Goal: Information Seeking & Learning: Learn about a topic

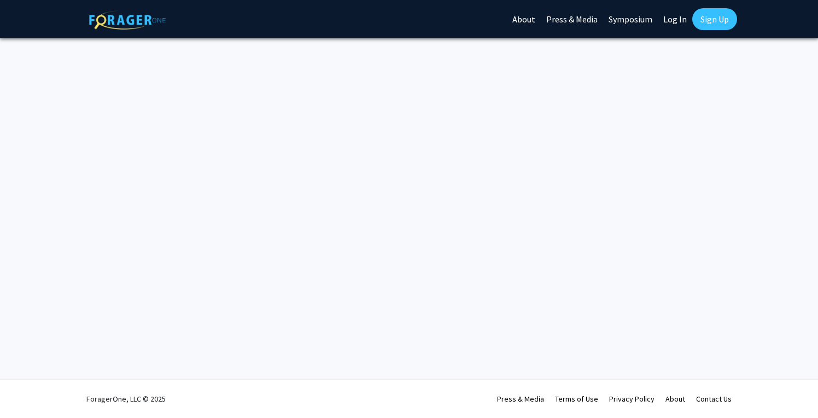
click at [667, 17] on link "Log In" at bounding box center [675, 19] width 34 height 38
select select
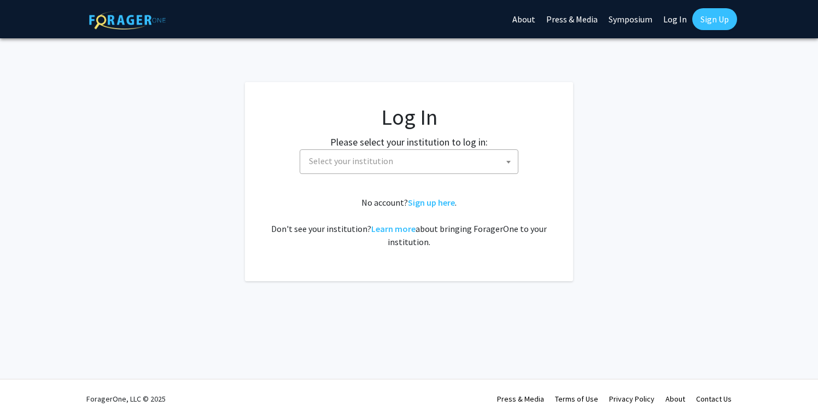
click at [450, 154] on span "Select your institution" at bounding box center [410, 161] width 213 height 22
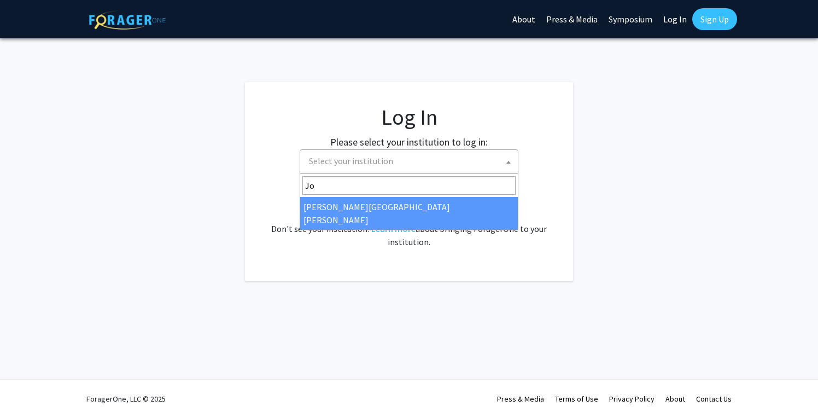
type input "Joh"
select select "1"
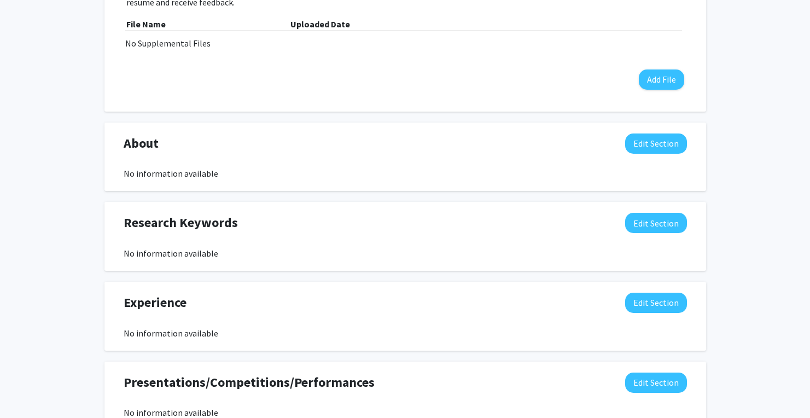
scroll to position [465, 0]
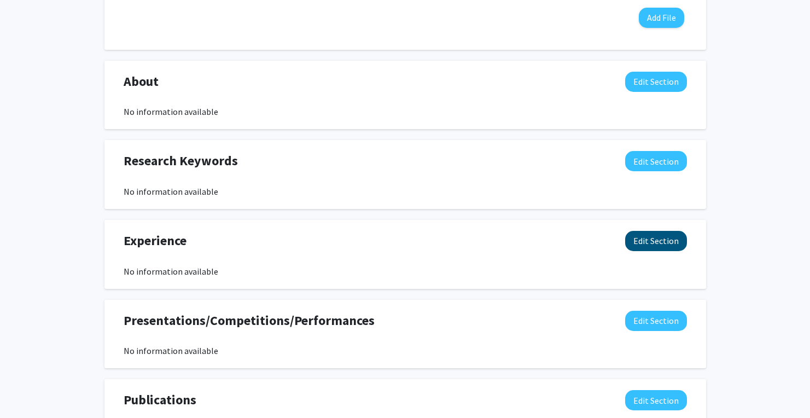
click at [659, 247] on button "Edit Section" at bounding box center [656, 241] width 62 height 20
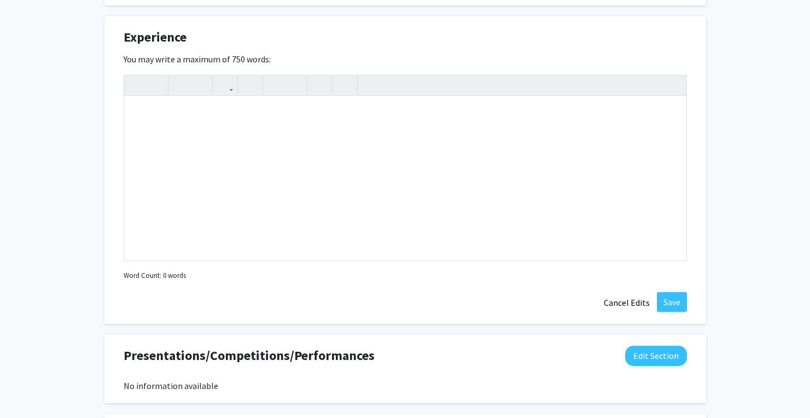
scroll to position [671, 0]
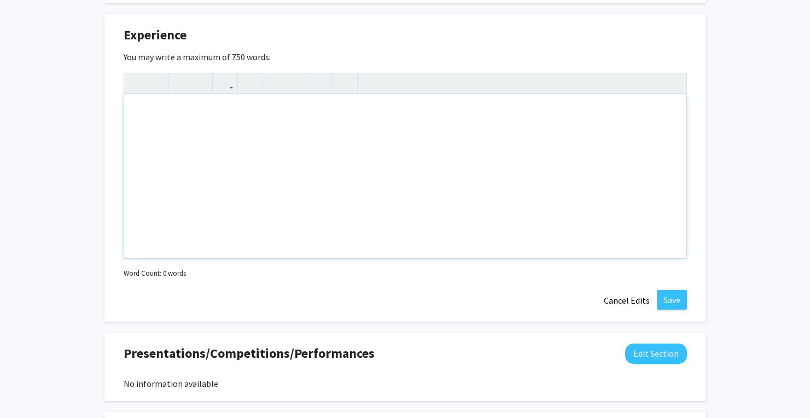
click at [308, 234] on div "Note to users with screen readers: Please deactivate our accessibility plugin f…" at bounding box center [405, 176] width 562 height 164
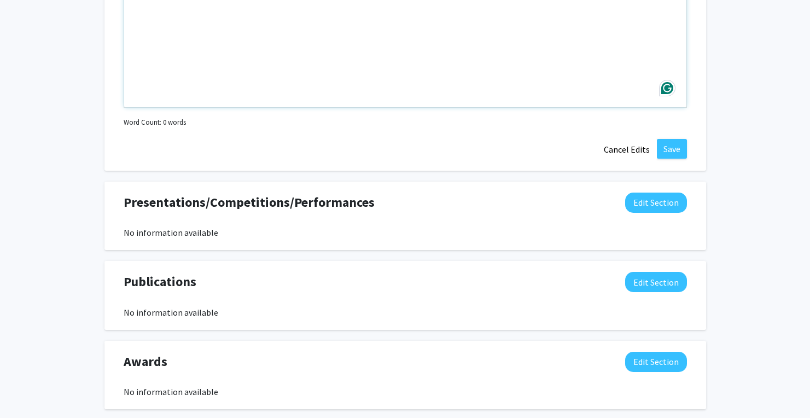
scroll to position [880, 0]
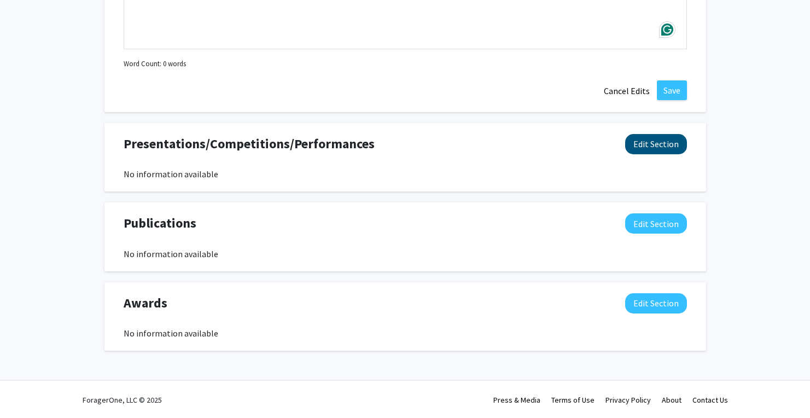
click at [661, 139] on button "Edit Section" at bounding box center [656, 144] width 62 height 20
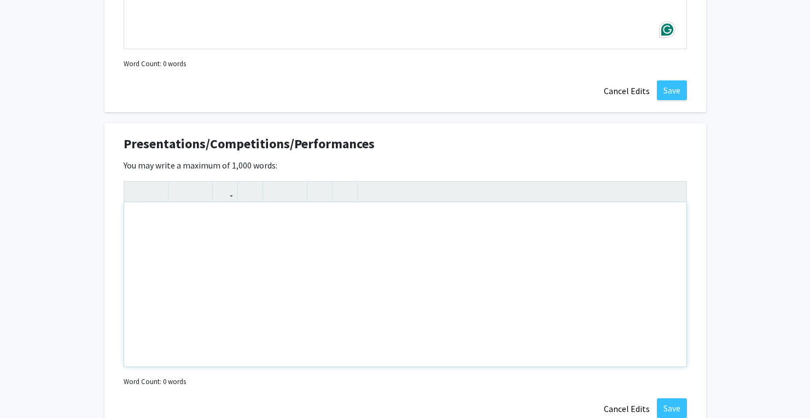
click at [290, 249] on div "Note to users with screen readers: Please deactivate our accessibility plugin f…" at bounding box center [405, 284] width 562 height 164
type textarea "-"
type textarea "Regeneron Science Ta"
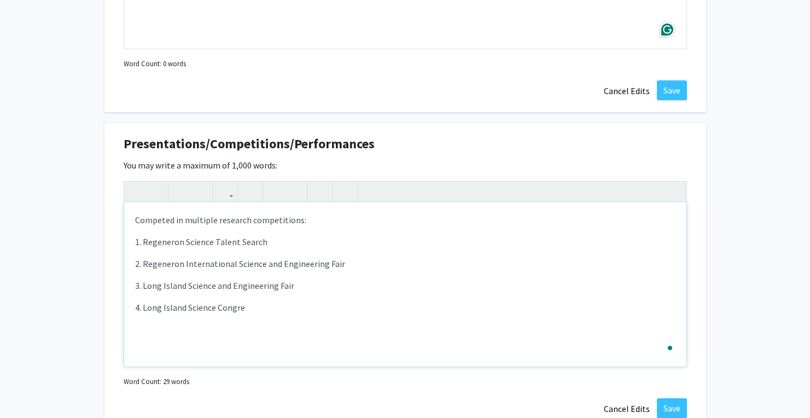
type textarea "<p>Competed in multiple research competitions:</p><p>1. Regeneron Science Talen…"
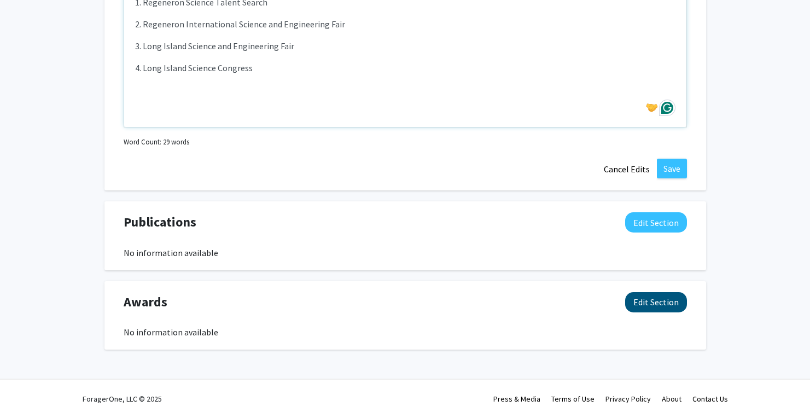
scroll to position [1121, 0]
click at [647, 297] on button "Edit Section" at bounding box center [656, 302] width 62 height 20
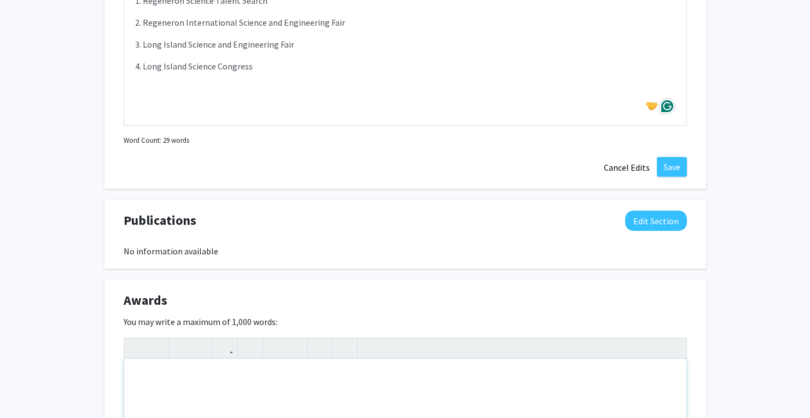
paste div "Note to users with screen readers: Please deactivate our accessibility plugin f…"
type textarea "<p>• Regeneron Science Talent Search Top 300 Scholar ($2000 award) </p><p>• Fou…"
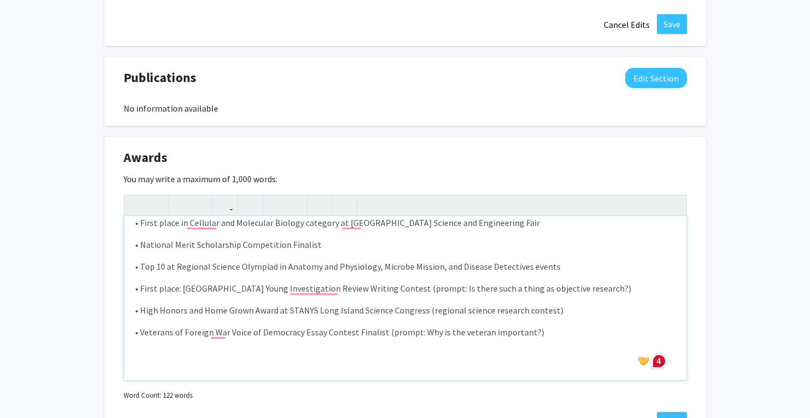
scroll to position [36, 0]
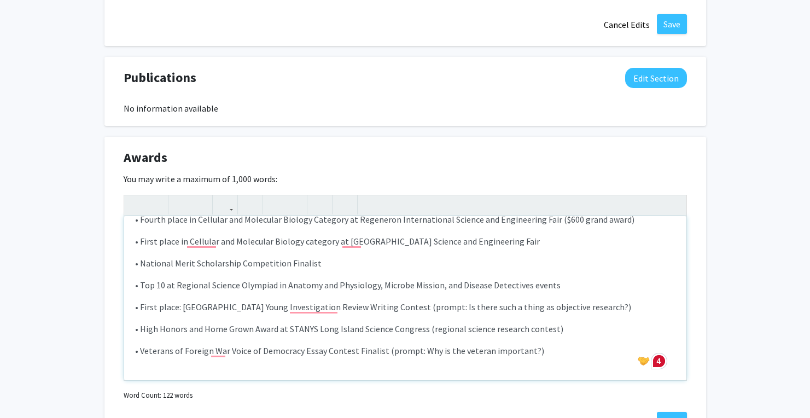
click at [193, 238] on p "• First place in Cellular and Molecular Biology category at Long Island Science…" at bounding box center [405, 240] width 540 height 13
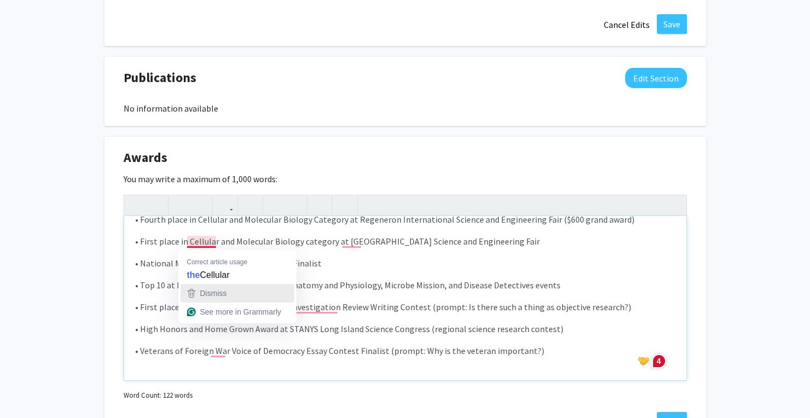
click at [217, 289] on span "Dismiss" at bounding box center [213, 293] width 27 height 9
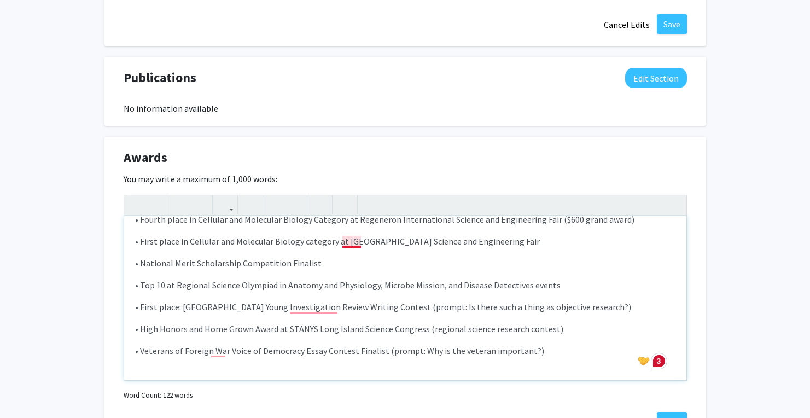
click at [355, 248] on p "• First place in Cellular and Molecular Biology category at Long Island Science…" at bounding box center [405, 240] width 540 height 13
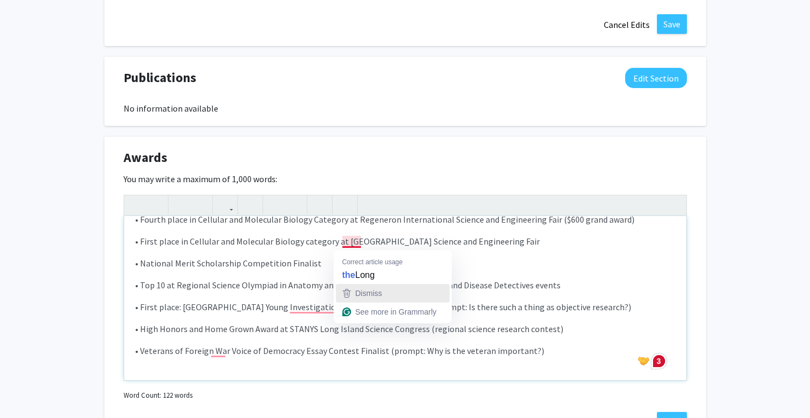
click at [365, 287] on div "Dismiss" at bounding box center [367, 293] width 29 height 16
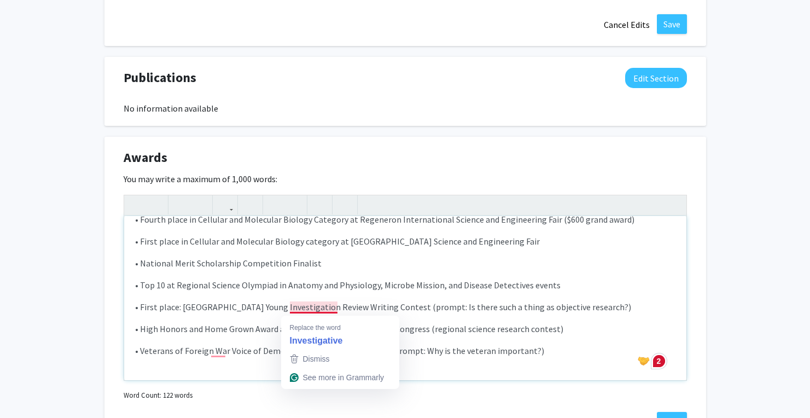
click at [330, 293] on div "• Regeneron Science Talent Search Top 300 Scholar ($2000 award) • Fourth place…" at bounding box center [405, 298] width 562 height 164
click at [336, 308] on p "• First place: Stony Brook University Young Investigation Review Writing Contes…" at bounding box center [405, 306] width 540 height 13
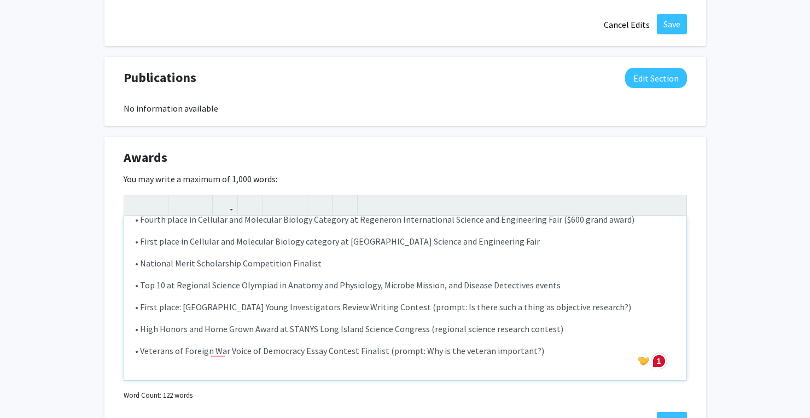
click at [304, 335] on p "• High Honors and Home Grown Award at STANYS Long Island Science Congress (regi…" at bounding box center [405, 328] width 540 height 13
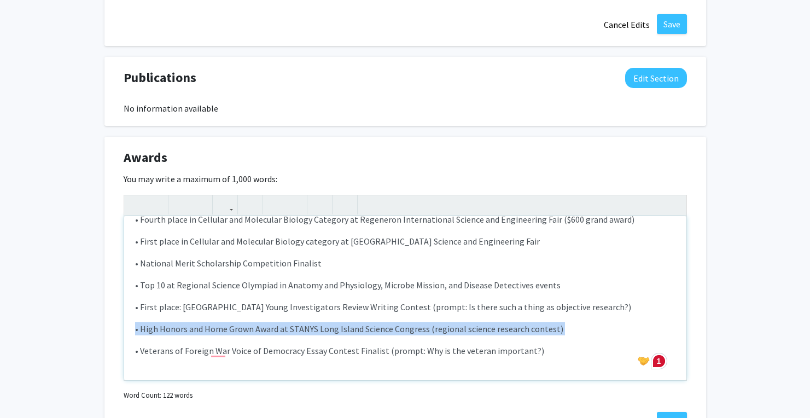
click at [348, 325] on p "• High Honors and Home Grown Award at STANYS Long Island Science Congress (regi…" at bounding box center [405, 328] width 540 height 13
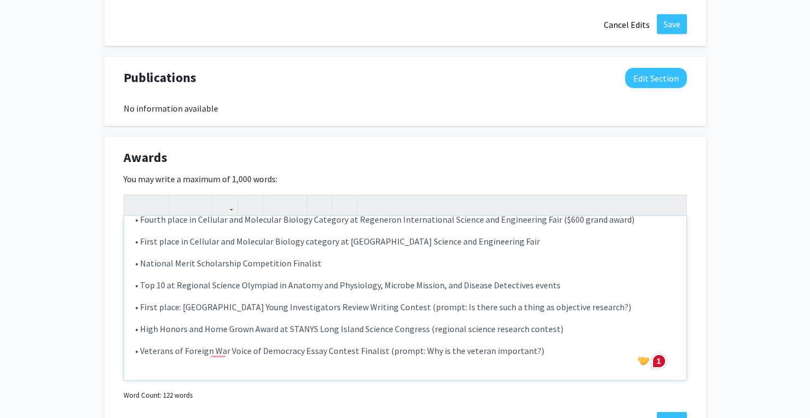
click at [348, 325] on p "• High Honors and Home Grown Award at STANYS Long Island Science Congress (regi…" at bounding box center [405, 328] width 540 height 13
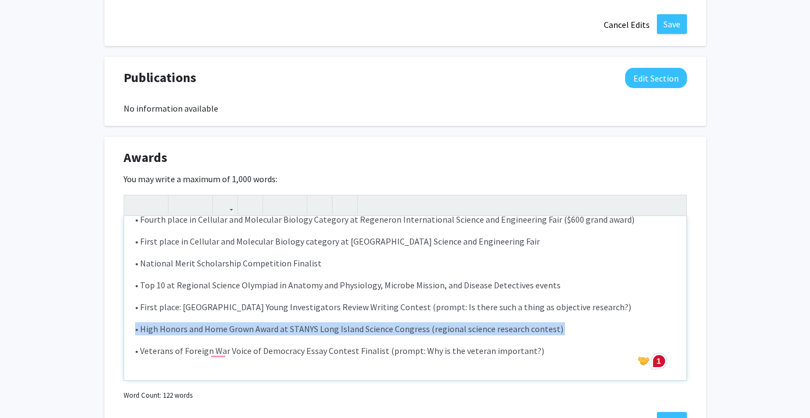
click at [372, 326] on p "• High Honors and Home Grown Award at STANYS Long Island Science Congress (regi…" at bounding box center [405, 328] width 540 height 13
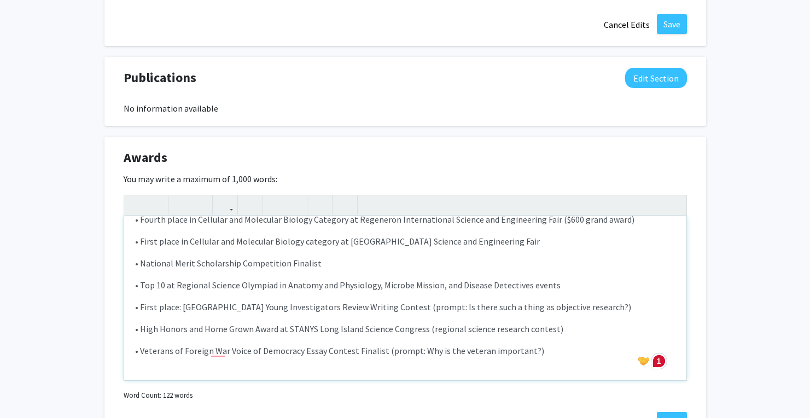
click at [372, 326] on p "• High Honors and Home Grown Award at STANYS Long Island Science Congress (regi…" at bounding box center [405, 328] width 540 height 13
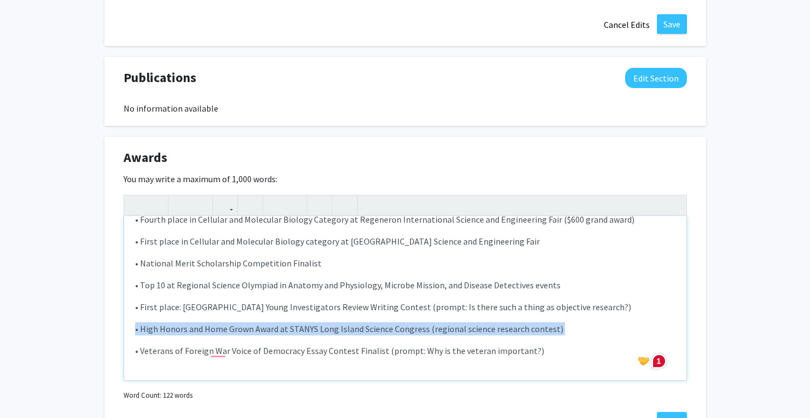
click at [404, 329] on p "• High Honors and Home Grown Award at STANYS Long Island Science Congress (regi…" at bounding box center [405, 328] width 540 height 13
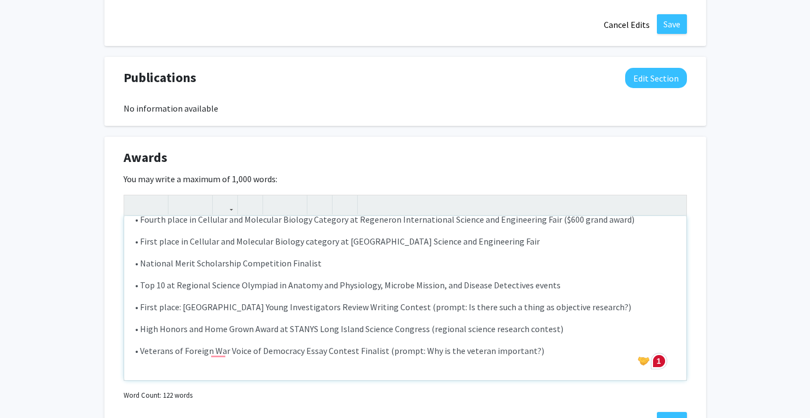
click at [404, 329] on p "• High Honors and Home Grown Award at STANYS Long Island Science Congress (regi…" at bounding box center [405, 328] width 540 height 13
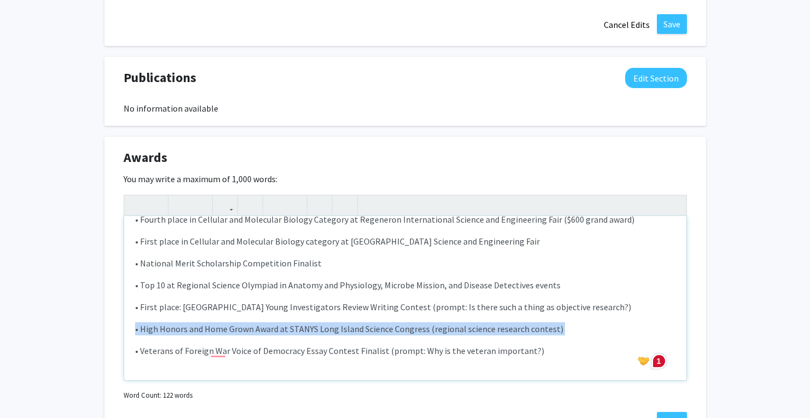
click at [316, 333] on p "• High Honors and Home Grown Award at STANYS Long Island Science Congress (regi…" at bounding box center [405, 328] width 540 height 13
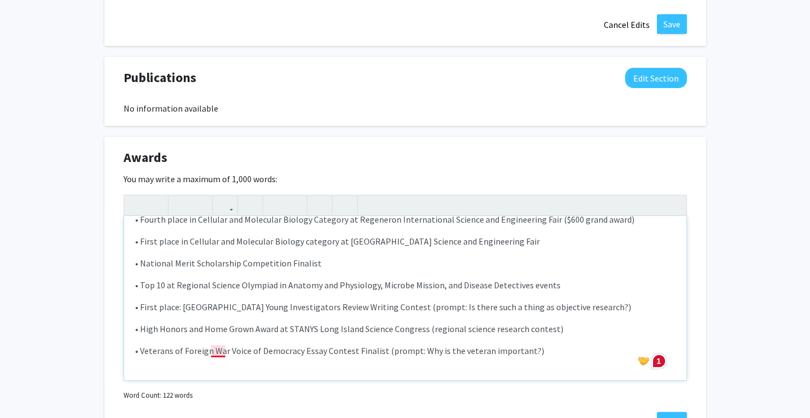
click at [213, 354] on p "• Veterans of Foreign War Voice of Democracy Essay Contest Finalist (prompt: Wh…" at bounding box center [405, 350] width 540 height 13
click at [274, 333] on p "• High Honors and Home Grown Award at STANYS Long Island Science Congress (regi…" at bounding box center [405, 328] width 540 height 13
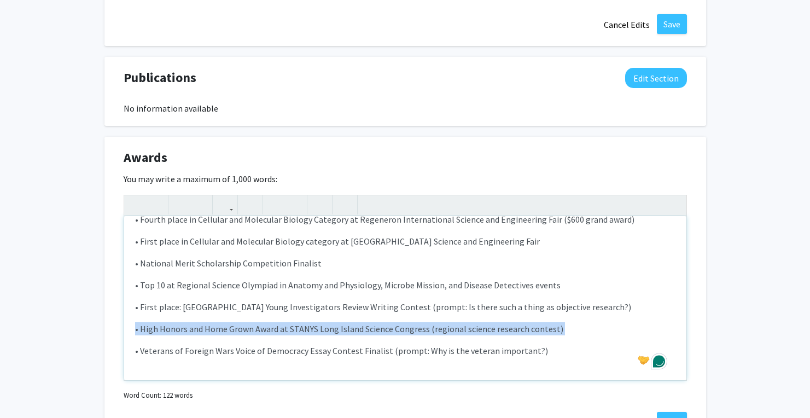
click at [317, 334] on p "• High Honors and Home Grown Award at STANYS Long Island Science Congress (regi…" at bounding box center [405, 328] width 540 height 13
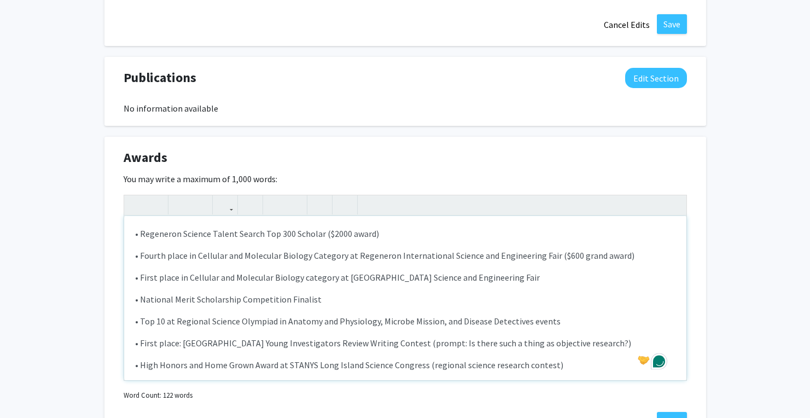
scroll to position [0, 0]
drag, startPoint x: 265, startPoint y: 237, endPoint x: 318, endPoint y: 238, distance: 53.6
click at [318, 238] on p "• Regeneron Science Talent Search Top 300 Scholar ($2000 award)" at bounding box center [405, 233] width 540 height 13
drag, startPoint x: 320, startPoint y: 237, endPoint x: 262, endPoint y: 237, distance: 57.9
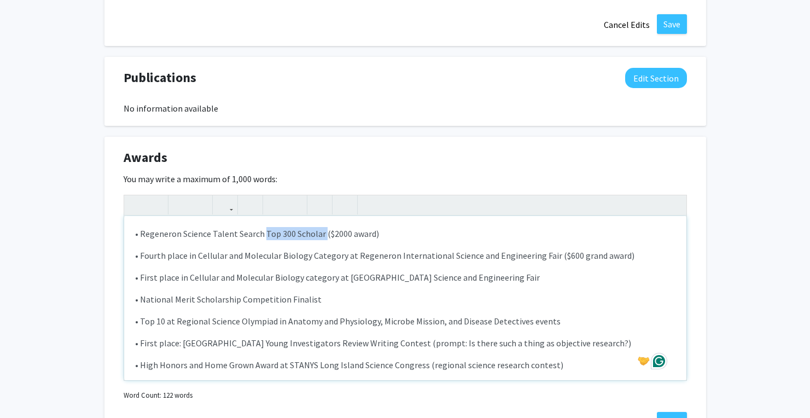
click at [262, 237] on p "• Regeneron Science Talent Search Top 300 Scholar ($2000 award)" at bounding box center [405, 233] width 540 height 13
click at [138, 202] on icon "button" at bounding box center [136, 205] width 9 height 18
click at [258, 253] on p "• Fourth place in Cellular and Molecular Biology Category at Regeneron Internat…" at bounding box center [405, 255] width 540 height 13
drag, startPoint x: 261, startPoint y: 237, endPoint x: 322, endPoint y: 236, distance: 61.2
click at [322, 236] on strong "Top 300 Scholar" at bounding box center [296, 233] width 62 height 11
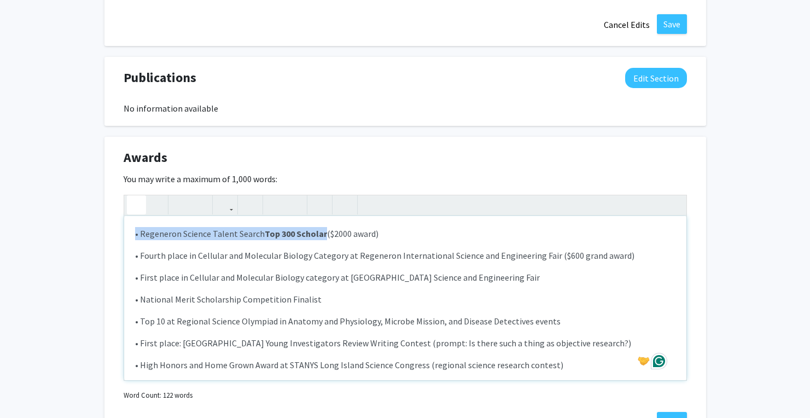
type textarea "<p>• Regeneron Science Talent Search Top 300 Scholar<strong> </strong>($2000 aw…"
click at [132, 203] on icon "button" at bounding box center [136, 205] width 9 height 18
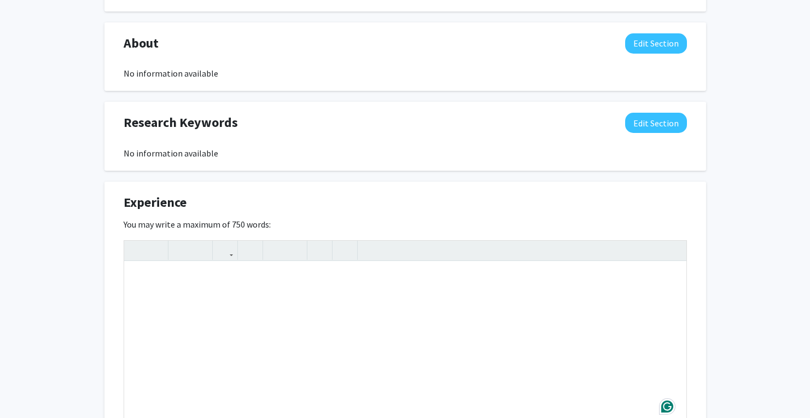
scroll to position [501, 0]
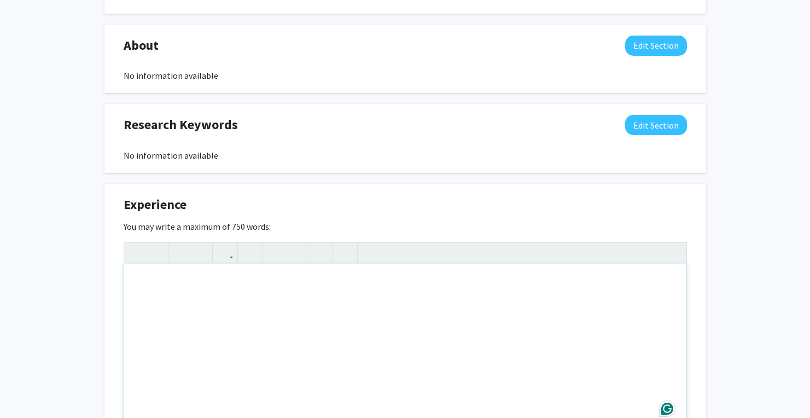
click at [161, 324] on div "Note to users with screen readers: Please deactivate our accessibility plugin f…" at bounding box center [405, 345] width 562 height 164
paste div "Note to users with screen readers: Please deactivate our accessibility plugin f…"
type textarea "<p>Research at Stony Brook University Cancer Center </p><p>• Project Title: Ass…"
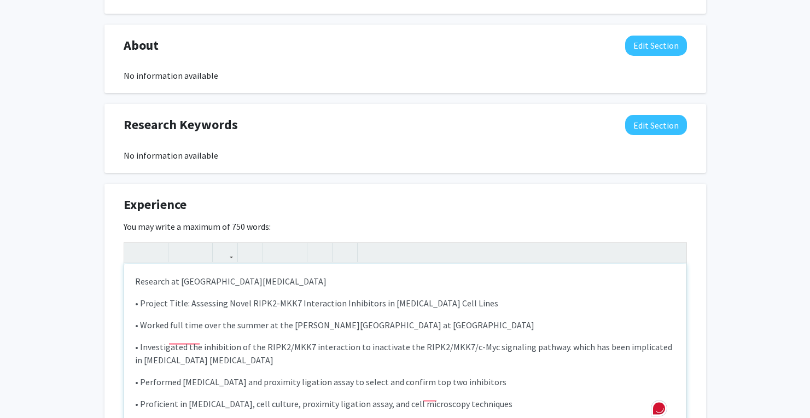
click at [175, 288] on p "Research at Stony Brook University Cancer Center" at bounding box center [405, 280] width 540 height 13
click at [198, 282] on div "Research at Stony Brook University Cancer Center  • Project Title: Assessing N…" at bounding box center [405, 345] width 562 height 164
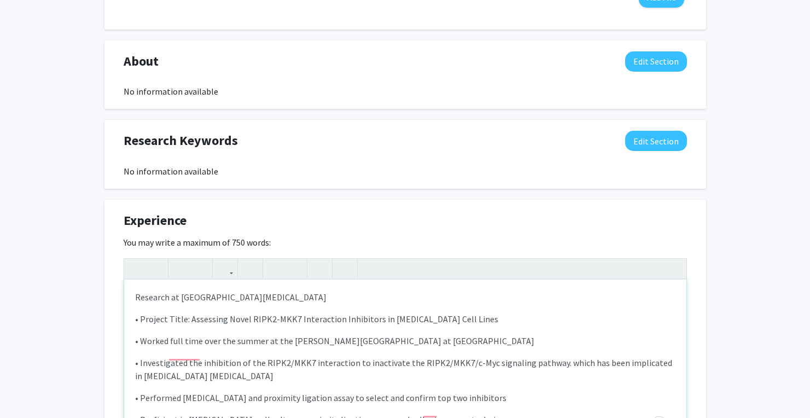
scroll to position [498, 0]
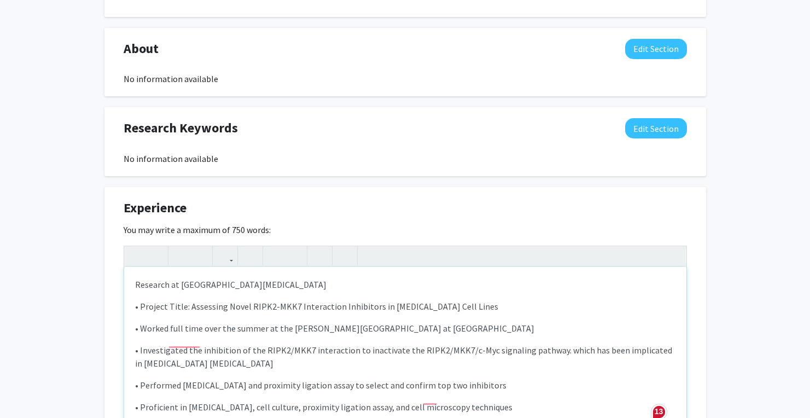
click at [153, 291] on p "Research at Stony Brook University Cancer Center" at bounding box center [405, 284] width 540 height 13
click at [132, 247] on use "button" at bounding box center [132, 247] width 0 height 0
click at [136, 290] on strong "Research at Stony Brook University Cancer Center" at bounding box center [234, 284] width 198 height 11
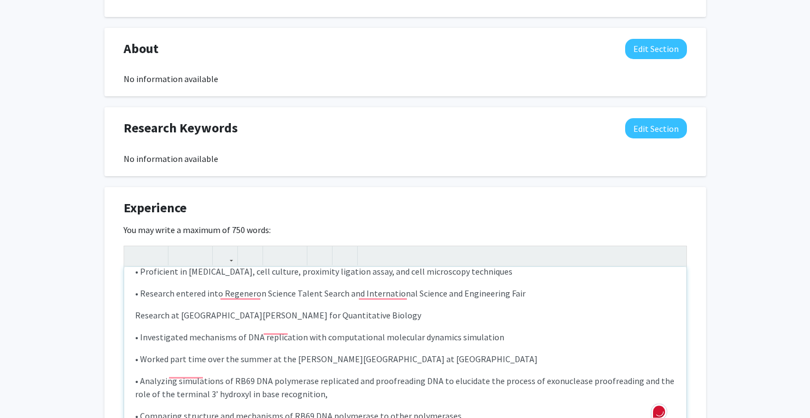
scroll to position [121, 0]
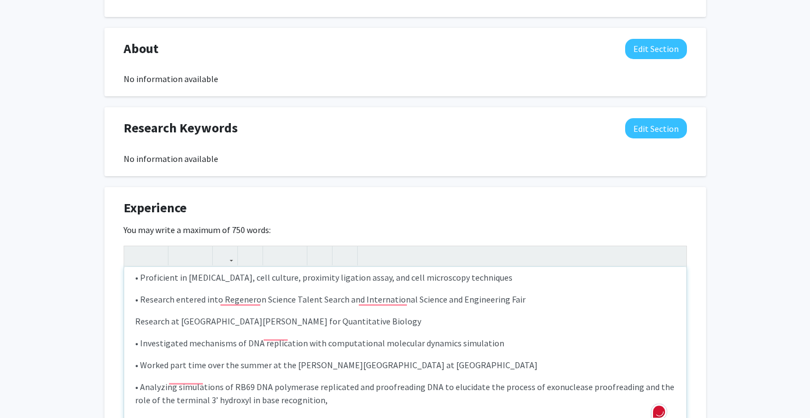
click at [201, 327] on p "Research at Stony Brook University Laufer Center for Quantitative Biology" at bounding box center [405, 320] width 540 height 13
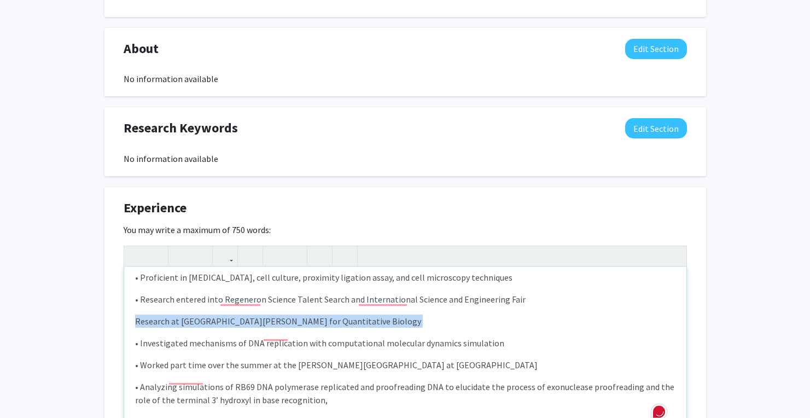
click at [201, 327] on p "Research at Stony Brook University Laufer Center for Quantitative Biology" at bounding box center [405, 320] width 540 height 13
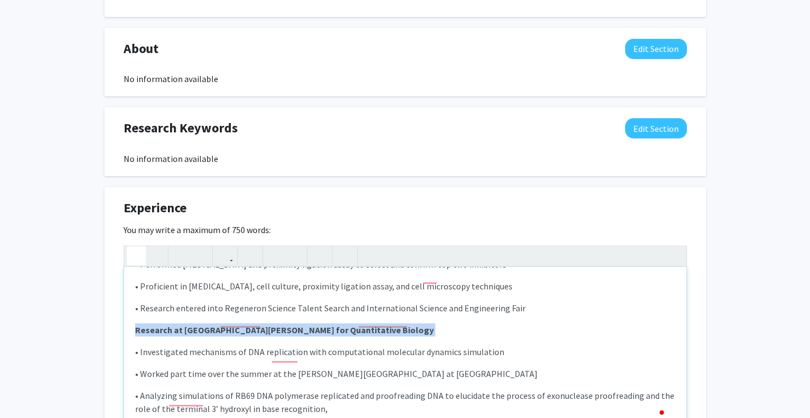
click at [132, 257] on icon "button" at bounding box center [136, 256] width 9 height 18
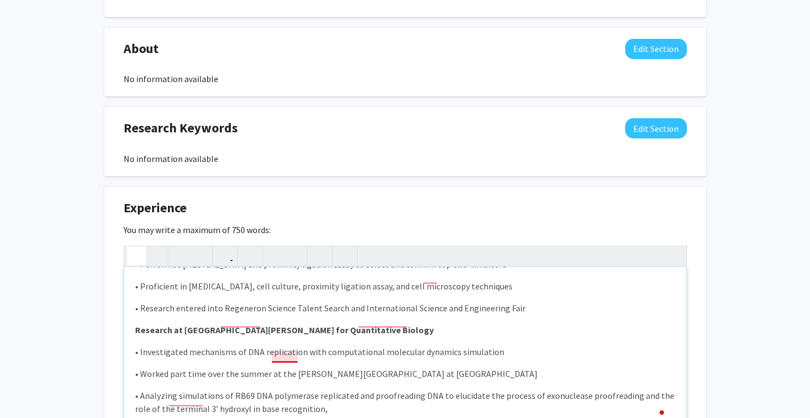
click at [281, 335] on strong "Research at Stony Brook University Laufer Center for Quantitative Biology" at bounding box center [284, 329] width 298 height 11
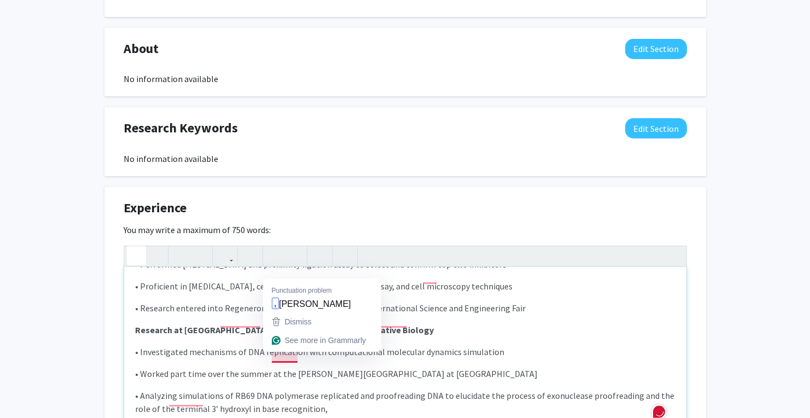
click at [255, 335] on strong "Research at Stony Brook University Laufer Center for Quantitative Biology" at bounding box center [284, 329] width 298 height 11
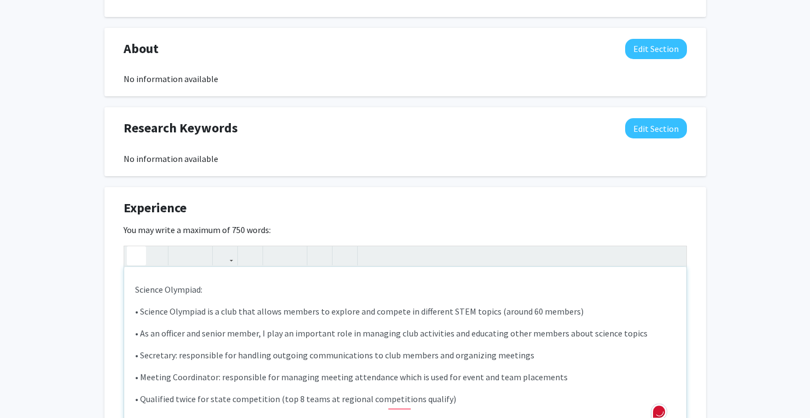
click at [183, 323] on div "Research at Stony Brook University Cancer Center • Project Title: Assessing Nov…" at bounding box center [405, 349] width 562 height 164
click at [177, 296] on p "Science Olympiad:" at bounding box center [405, 289] width 540 height 13
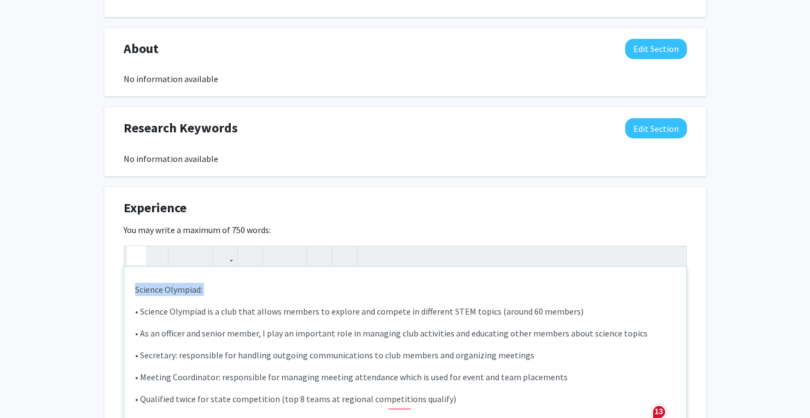
click at [136, 253] on icon "button" at bounding box center [136, 256] width 9 height 18
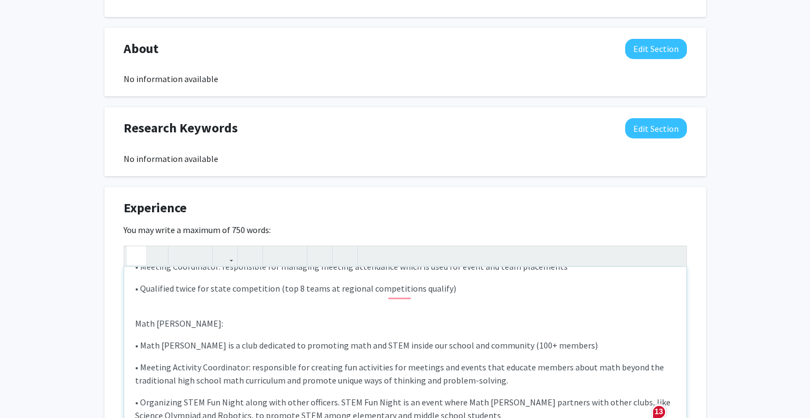
click at [183, 330] on p "Math Honor Society:" at bounding box center [405, 322] width 540 height 13
click at [135, 251] on icon "button" at bounding box center [136, 256] width 9 height 18
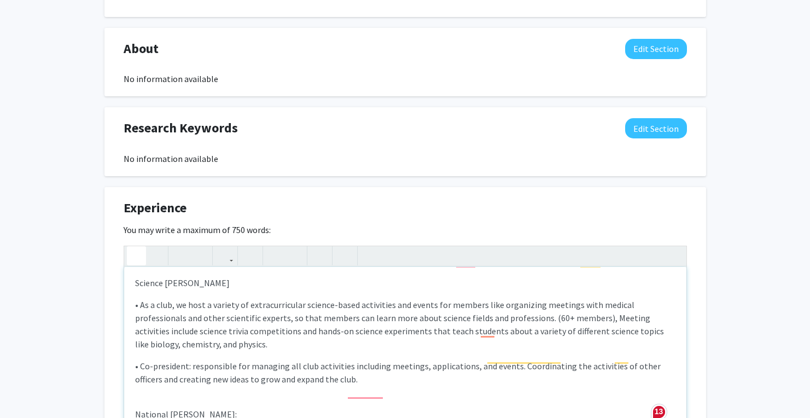
click at [184, 289] on p "Science Honor Society" at bounding box center [405, 282] width 540 height 13
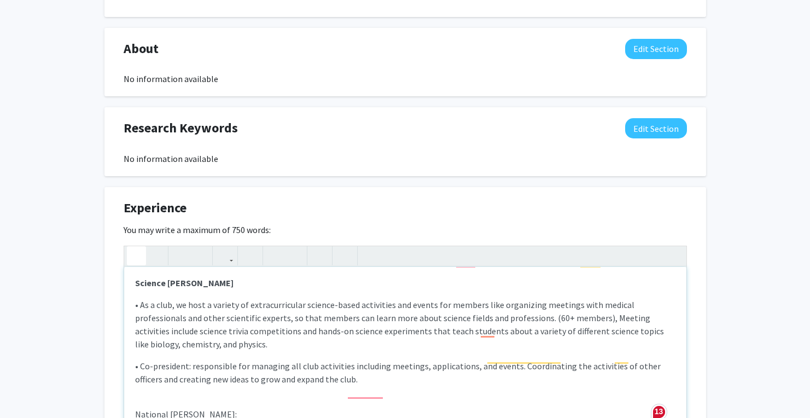
click at [136, 261] on icon "button" at bounding box center [136, 256] width 9 height 18
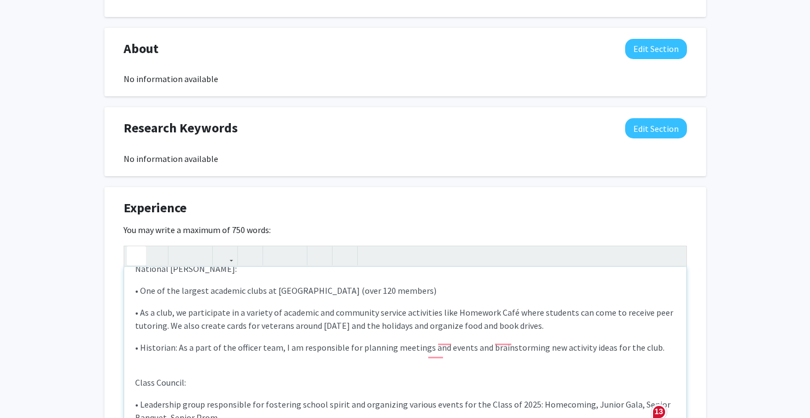
click at [185, 302] on div "Research at Stony Brook University Cancer Center • Project Title: Assessing Nov…" at bounding box center [405, 349] width 562 height 164
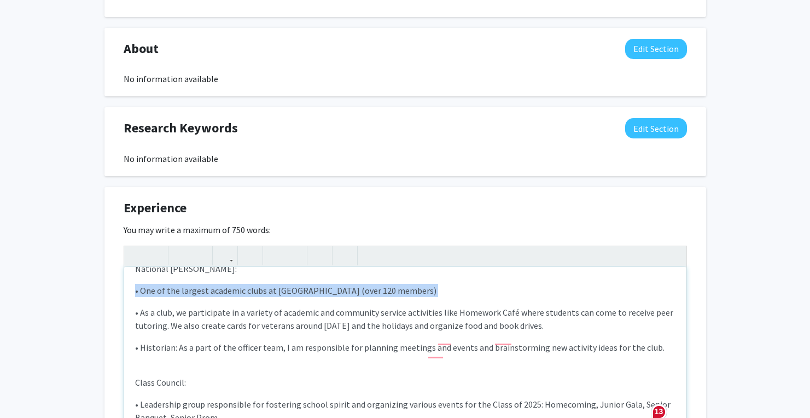
click at [178, 275] on p "National Honor Society:" at bounding box center [405, 268] width 540 height 13
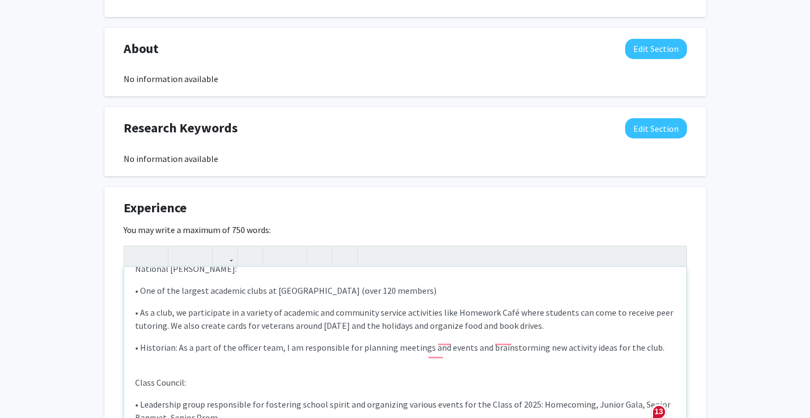
click at [178, 275] on p "National Honor Society:" at bounding box center [405, 268] width 540 height 13
click at [138, 262] on icon "button" at bounding box center [136, 256] width 9 height 18
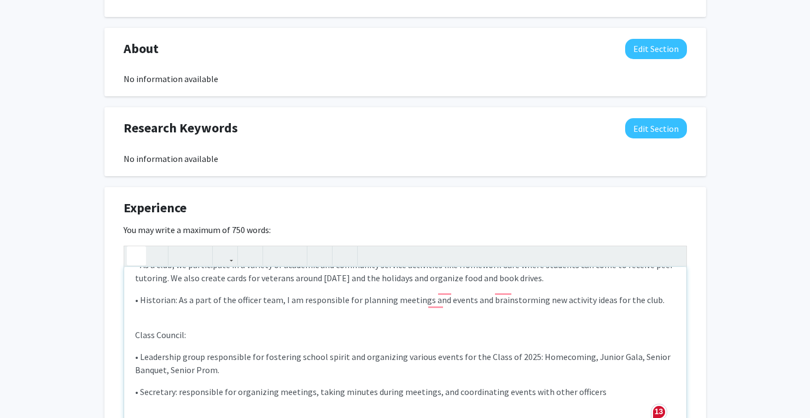
click at [169, 341] on p "Class Council:" at bounding box center [405, 334] width 540 height 13
type textarea "<p><strong style="font-size: 1rem;">Research at Stony Brook University Cancer C…"
click at [137, 258] on icon "button" at bounding box center [136, 256] width 9 height 18
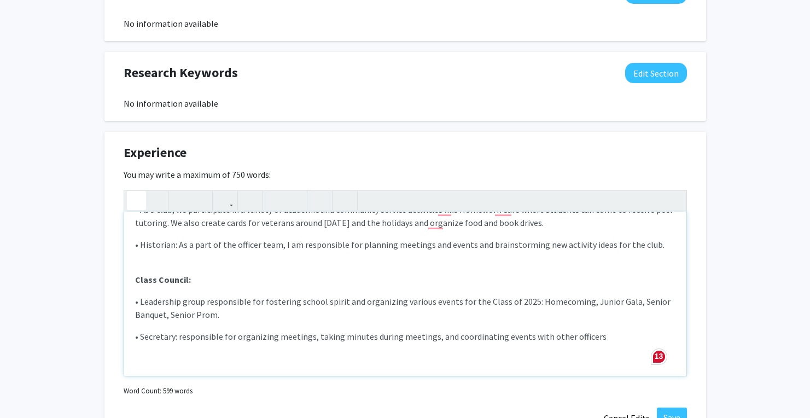
click at [183, 343] on p "• Secretary: responsible for organizing meetings, taking minutes during meeting…" at bounding box center [405, 336] width 540 height 13
click at [131, 343] on div "Research at Stony Brook University Cancer Center • Project Title: Assessing Nov…" at bounding box center [405, 294] width 562 height 164
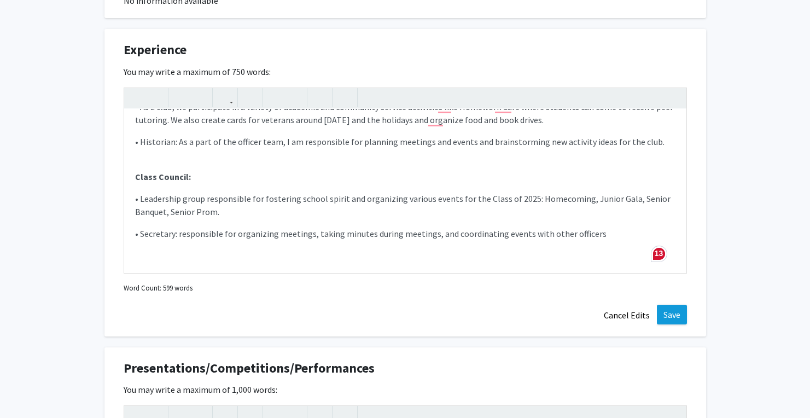
click at [670, 313] on button "Save" at bounding box center [671, 314] width 30 height 20
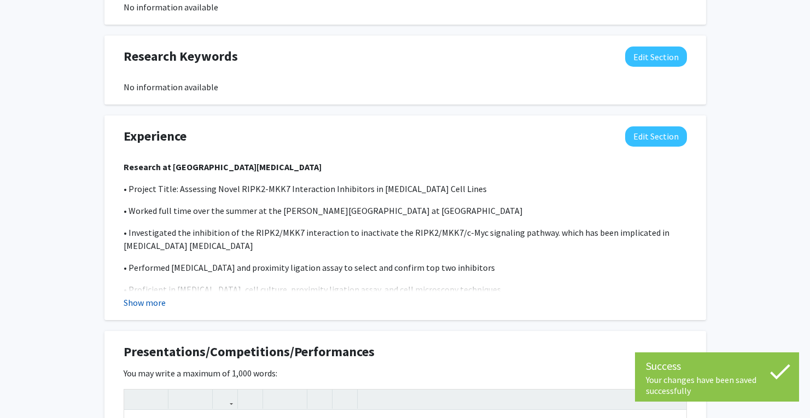
click at [151, 300] on button "Show more" at bounding box center [145, 302] width 42 height 13
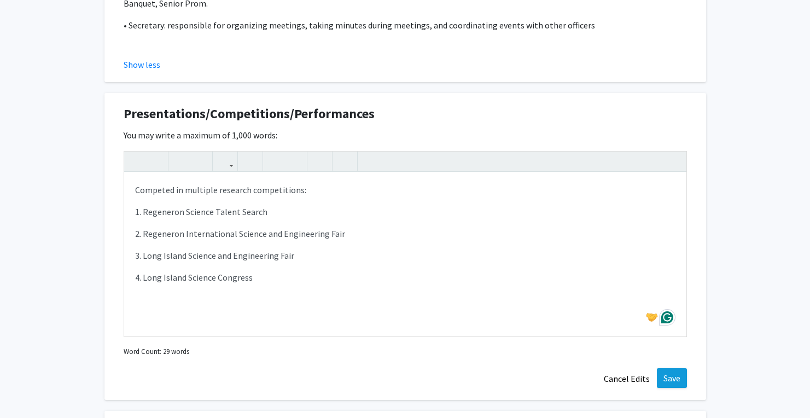
click at [675, 368] on button "Save" at bounding box center [671, 378] width 30 height 20
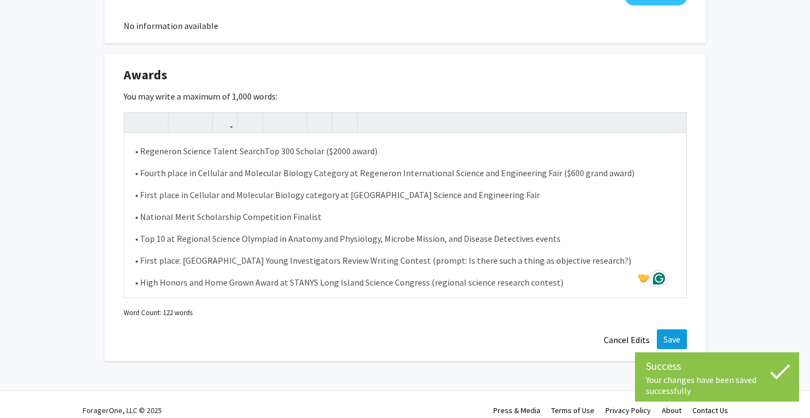
click at [682, 330] on button "Save" at bounding box center [671, 339] width 30 height 20
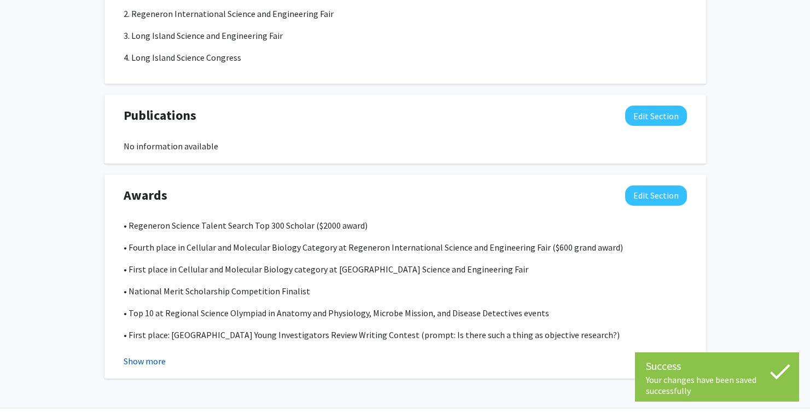
click at [154, 354] on button "Show more" at bounding box center [145, 360] width 42 height 13
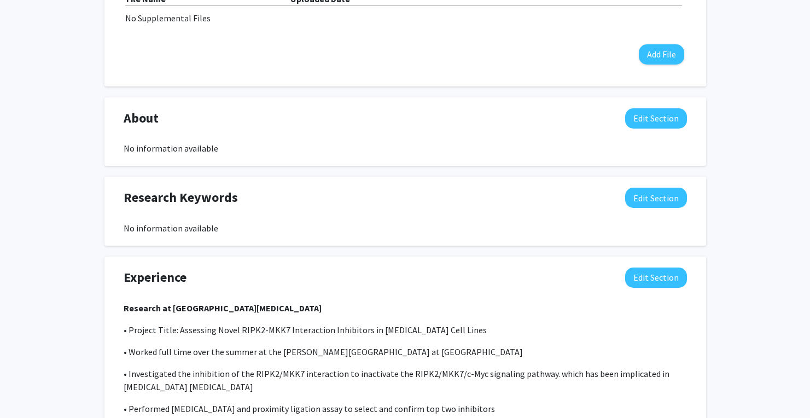
click at [636, 211] on div "Research Keywords Edit Section" at bounding box center [404, 199] width 579 height 25
click at [634, 193] on button "Edit Section" at bounding box center [656, 197] width 62 height 20
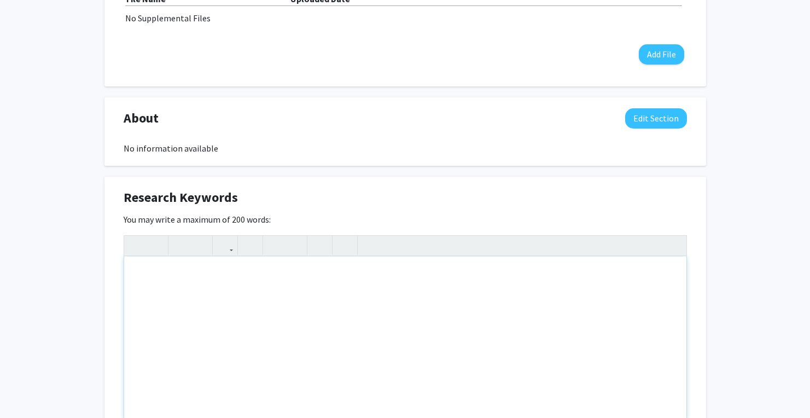
click at [407, 289] on div "Note to users with screen readers: Please deactivate our accessibility plugin f…" at bounding box center [405, 338] width 562 height 164
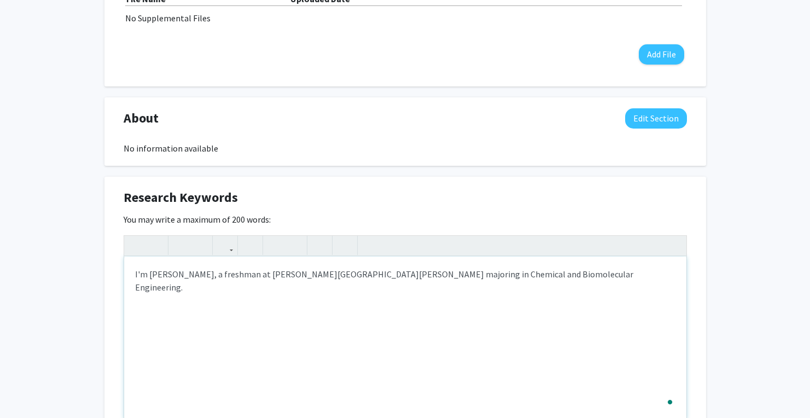
type textarea "I'm Daanish, a freshman at Johns Hopkins Univeristy majoring in Chemical and Bi…"
click at [317, 276] on div "I'm Daanish, a freshman at Johns Hopkins Univeristy majoring in Chemical and Bi…" at bounding box center [405, 338] width 562 height 164
click at [385, 300] on div "I'm Daanish, a freshman at Johns Hopkins University majoring in Chemical and Bi…" at bounding box center [405, 338] width 562 height 164
click at [388, 265] on div "I'm Daanish, a freshman at Johns Hopkins University majoring in Chemical and Bi…" at bounding box center [405, 338] width 562 height 164
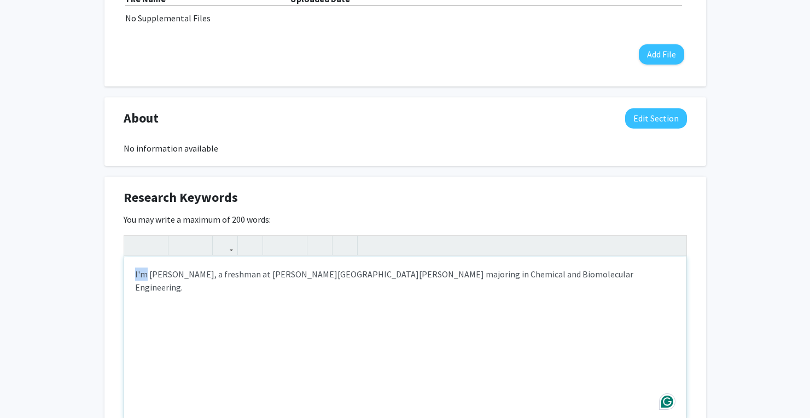
click at [388, 265] on div "I'm Daanish, a freshman at Johns Hopkins University majoring in Chemical and Bi…" at bounding box center [405, 338] width 562 height 164
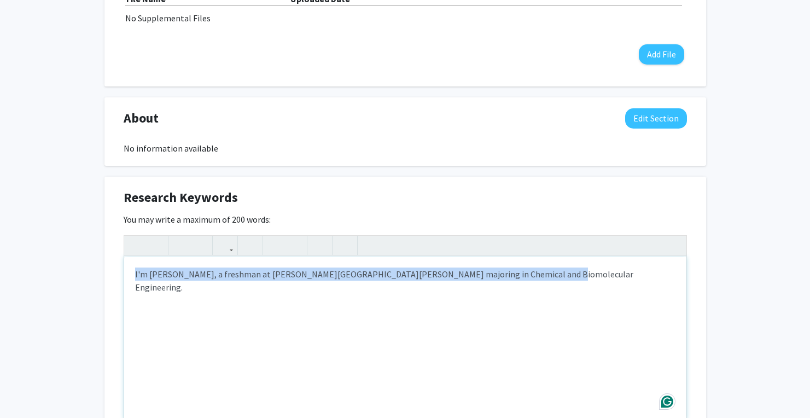
click at [447, 273] on div "I'm Daanish, a freshman at Johns Hopkins University majoring in Chemical and Bi…" at bounding box center [405, 338] width 562 height 164
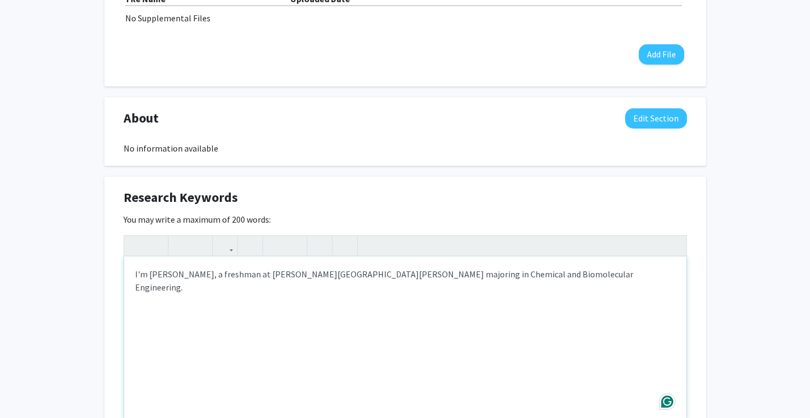
click at [543, 266] on div "I'm Daanish, a freshman at Johns Hopkins University majoring in Chemical and Bi…" at bounding box center [405, 338] width 562 height 164
click at [544, 289] on div "I'm Daanish, a freshman at Johns Hopkins University majoring in Chemical and Bi…" at bounding box center [405, 338] width 562 height 164
click at [541, 280] on div "I'm Daanish, a freshman at Johns Hopkins University majoring in Chemical and Bi…" at bounding box center [405, 338] width 562 height 164
click at [521, 272] on div "I'm Daanish, a freshman at Johns Hopkins University majoring in Chemical and Bi…" at bounding box center [405, 338] width 562 height 164
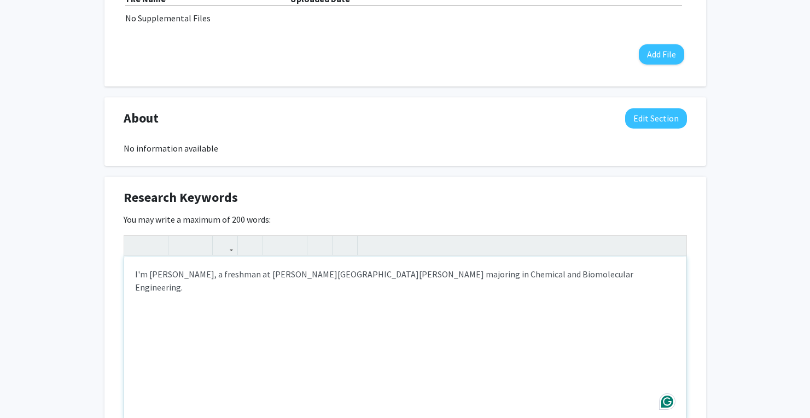
click at [521, 272] on div "I'm Daanish, a freshman at Johns Hopkins University majoring in Chemical and Bi…" at bounding box center [405, 338] width 562 height 164
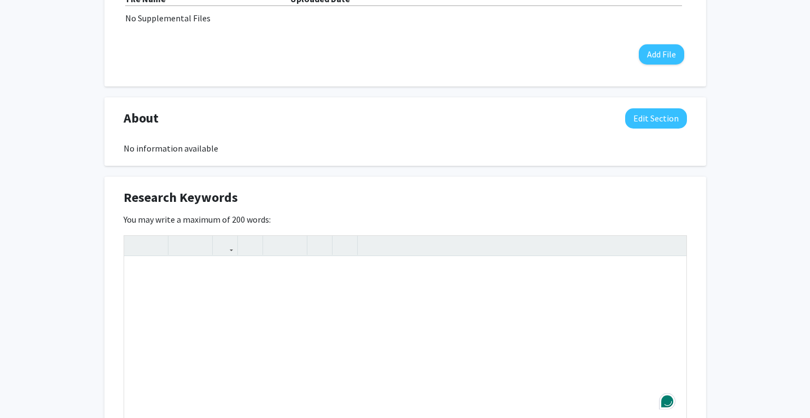
click at [120, 321] on div "Research Keywords Edit Section You may write a maximum of 200 words: Insert lin…" at bounding box center [404, 330] width 601 height 307
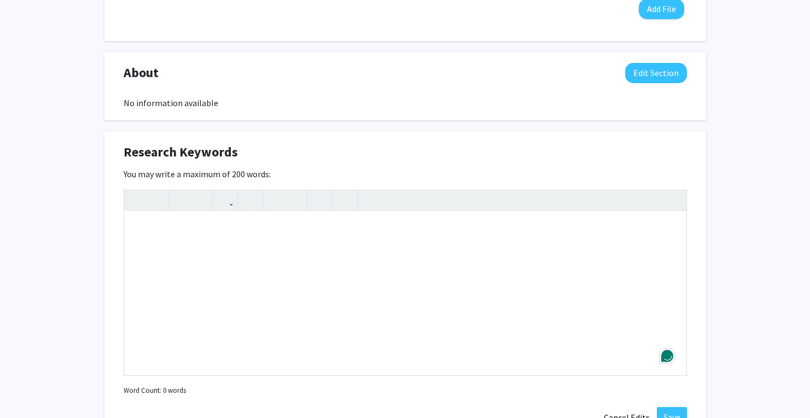
scroll to position [558, 0]
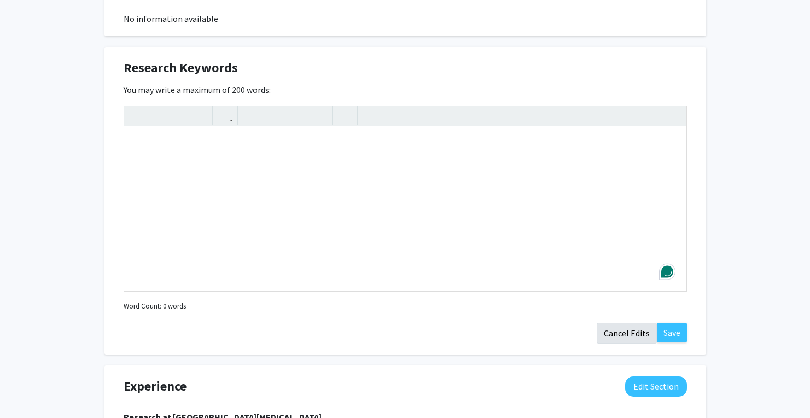
click at [613, 330] on button "Cancel Edits" at bounding box center [626, 332] width 60 height 21
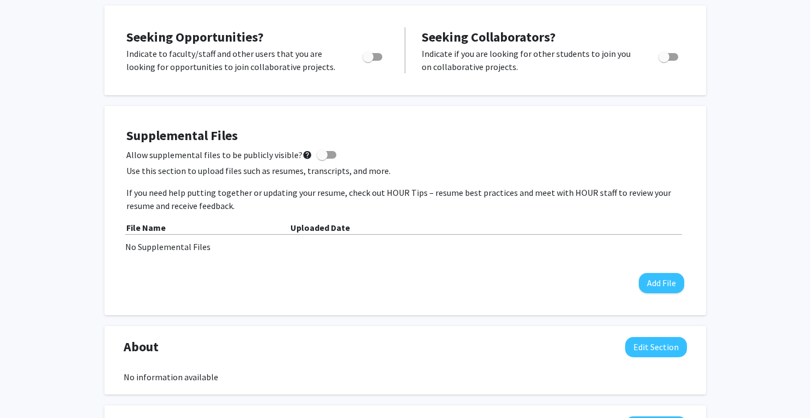
scroll to position [190, 0]
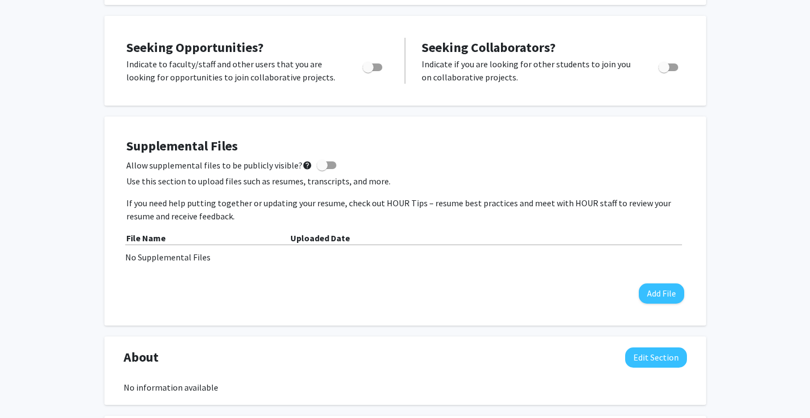
click at [434, 253] on div "No Supplemental Files" at bounding box center [405, 256] width 560 height 13
click at [464, 172] on div "Allow supplemental files to be publicly visible? help" at bounding box center [405, 165] width 558 height 13
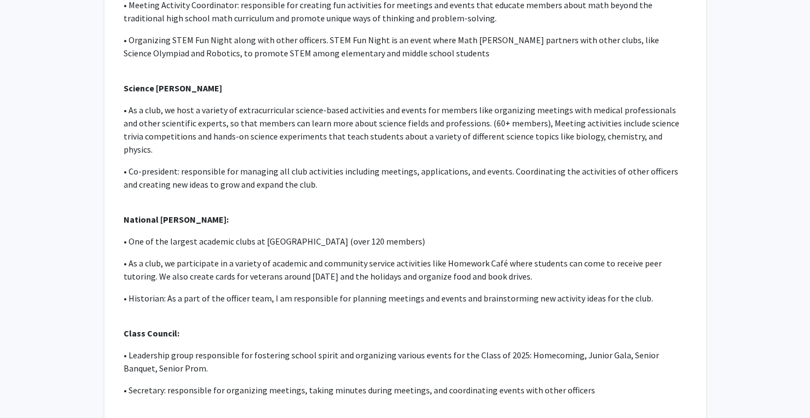
scroll to position [1223, 0]
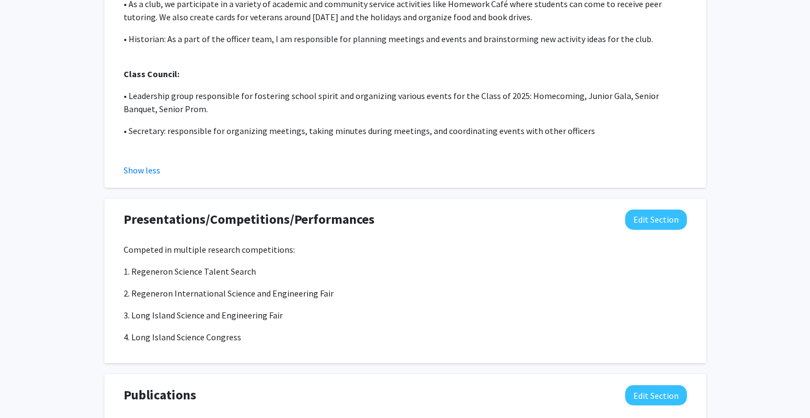
click at [437, 243] on p "Competed in multiple research competitions:" at bounding box center [405, 249] width 563 height 13
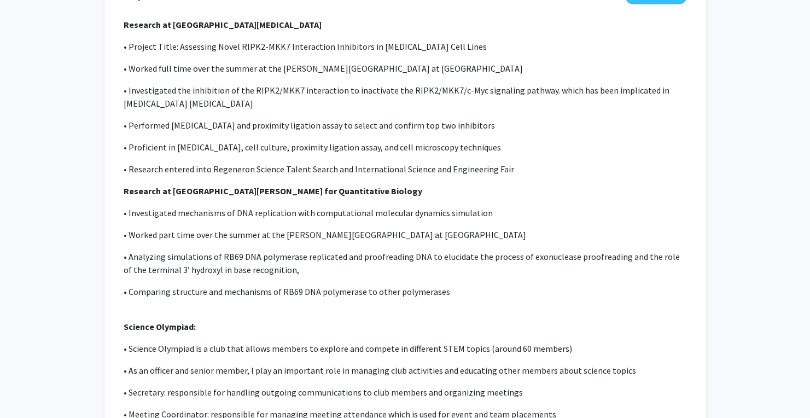
scroll to position [591, 0]
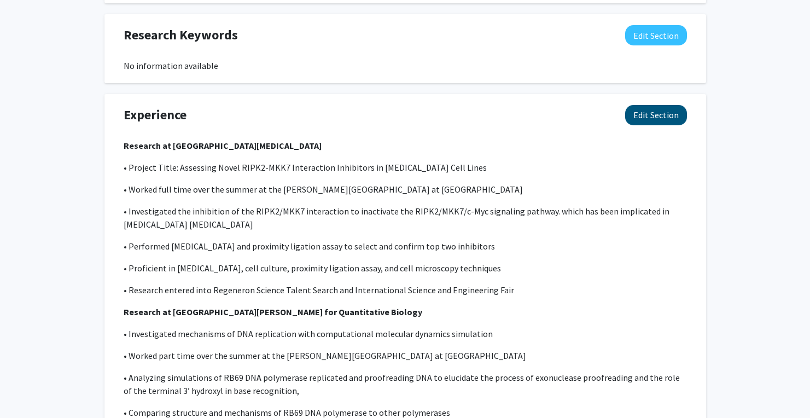
click at [652, 113] on button "Edit Section" at bounding box center [656, 115] width 62 height 20
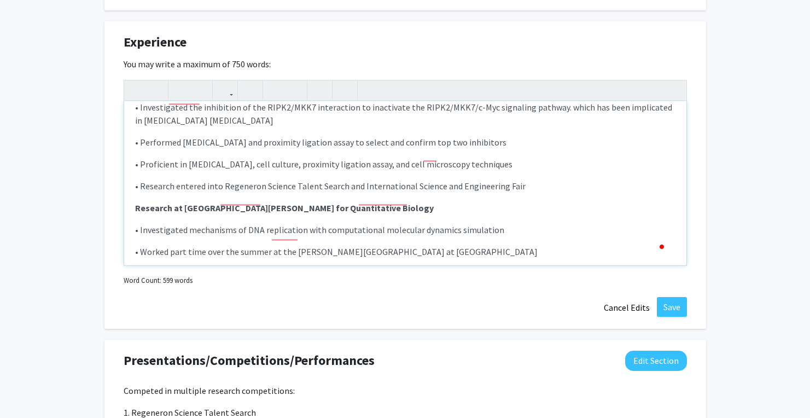
scroll to position [48, 0]
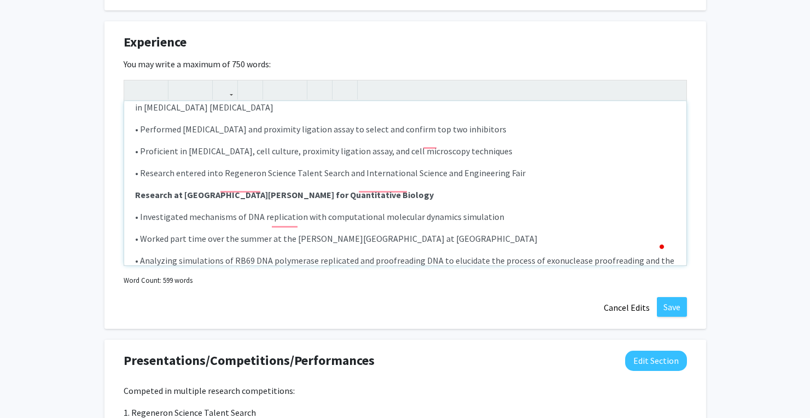
click at [384, 210] on div "Research at Stony Brook University Cancer Center • Project Title: Assessing Nov…" at bounding box center [405, 183] width 562 height 164
click at [666, 312] on button "Save" at bounding box center [671, 307] width 30 height 20
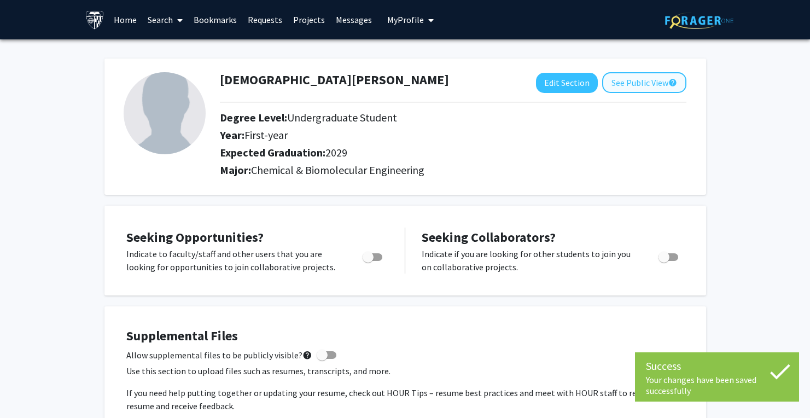
click at [640, 89] on button "See Public View help" at bounding box center [644, 82] width 84 height 21
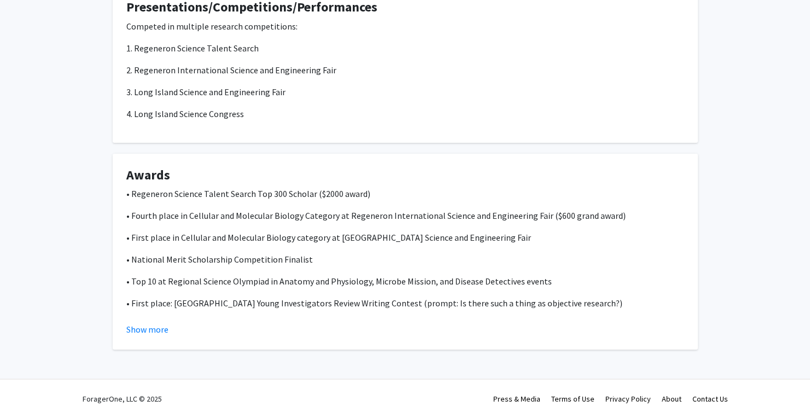
click at [169, 221] on p "• Fourth place in Cellular and Molecular Biology Category at Regeneron Internat…" at bounding box center [405, 215] width 558 height 13
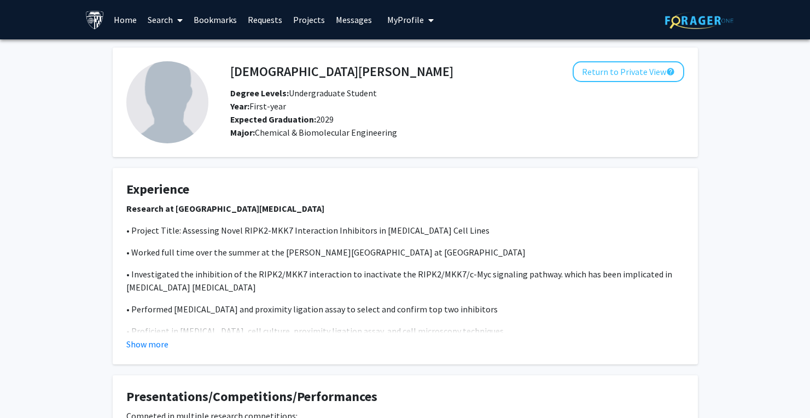
click at [259, 115] on b "Expected Graduation:" at bounding box center [273, 119] width 86 height 11
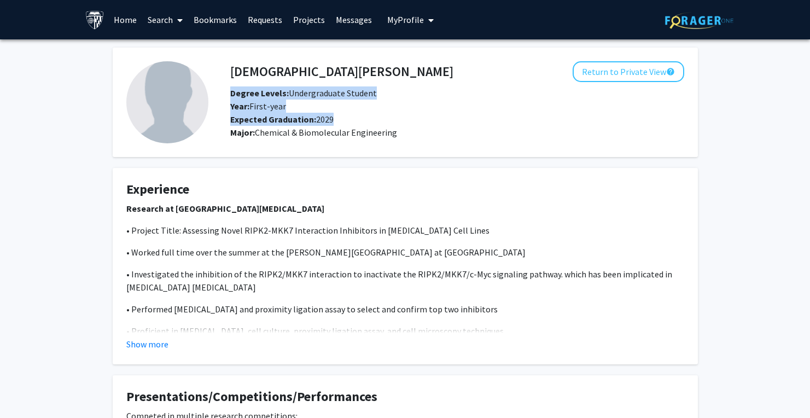
click at [274, 115] on b "Expected Graduation:" at bounding box center [273, 119] width 86 height 11
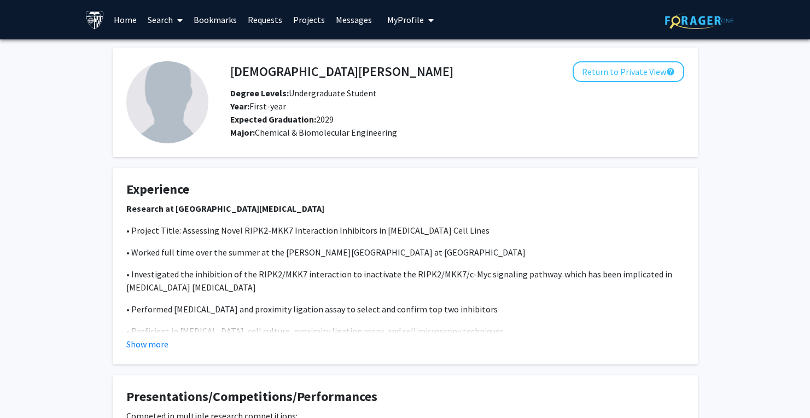
click at [274, 115] on b "Expected Graduation:" at bounding box center [273, 119] width 86 height 11
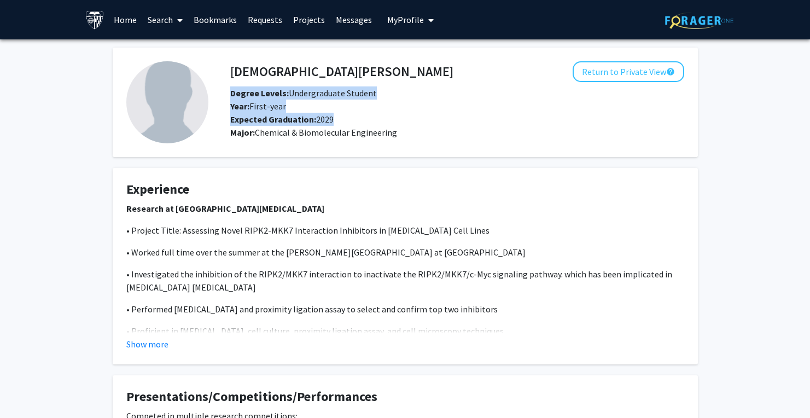
click at [290, 118] on b "Expected Graduation:" at bounding box center [273, 119] width 86 height 11
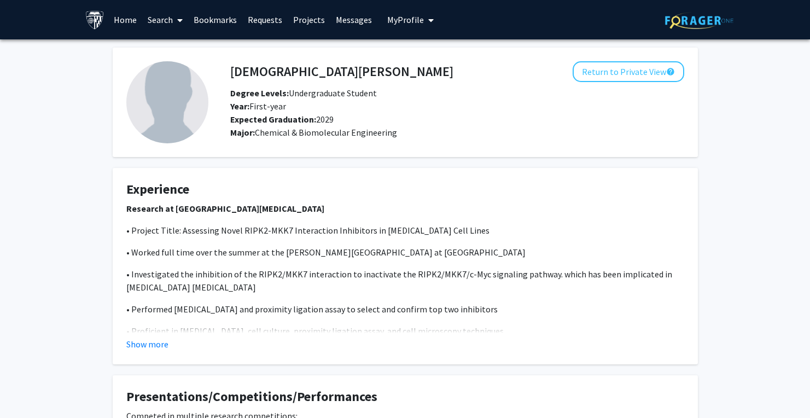
click at [290, 118] on b "Expected Graduation:" at bounding box center [273, 119] width 86 height 11
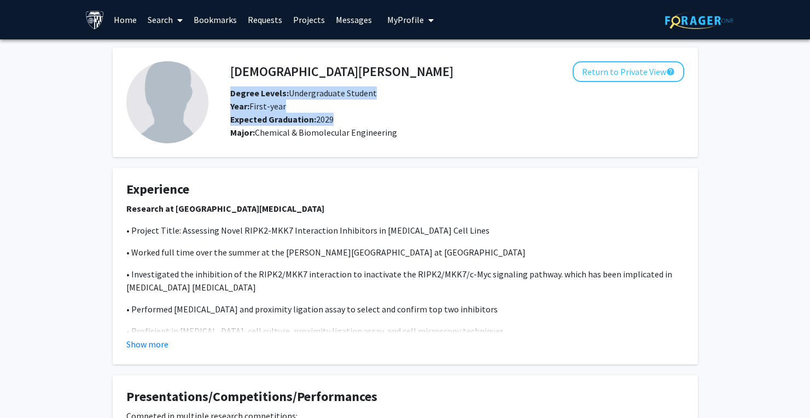
click at [310, 117] on b "Expected Graduation:" at bounding box center [273, 119] width 86 height 11
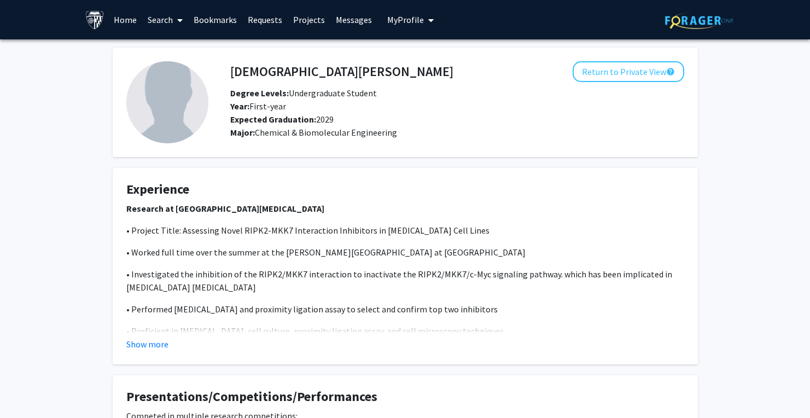
click at [310, 117] on b "Expected Graduation:" at bounding box center [273, 119] width 86 height 11
click at [302, 124] on b "Expected Graduation:" at bounding box center [273, 119] width 86 height 11
click at [305, 121] on b "Expected Graduation:" at bounding box center [273, 119] width 86 height 11
click at [261, 120] on b "Expected Graduation:" at bounding box center [273, 119] width 86 height 11
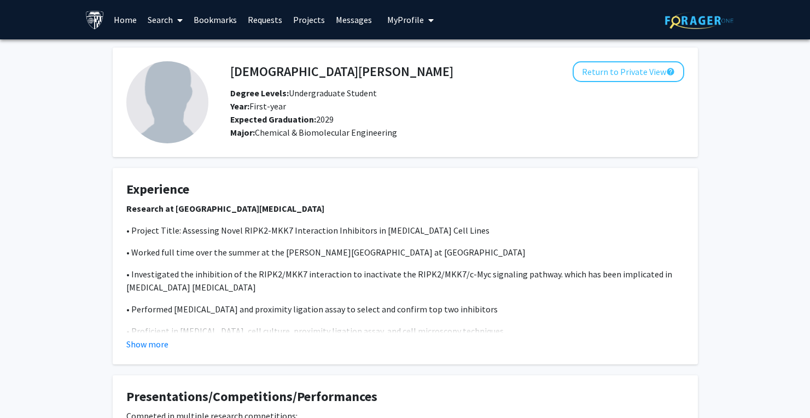
click at [261, 120] on b "Expected Graduation:" at bounding box center [273, 119] width 86 height 11
click at [291, 120] on b "Expected Graduation:" at bounding box center [273, 119] width 86 height 11
click at [272, 109] on span "Year: First-year" at bounding box center [258, 106] width 56 height 11
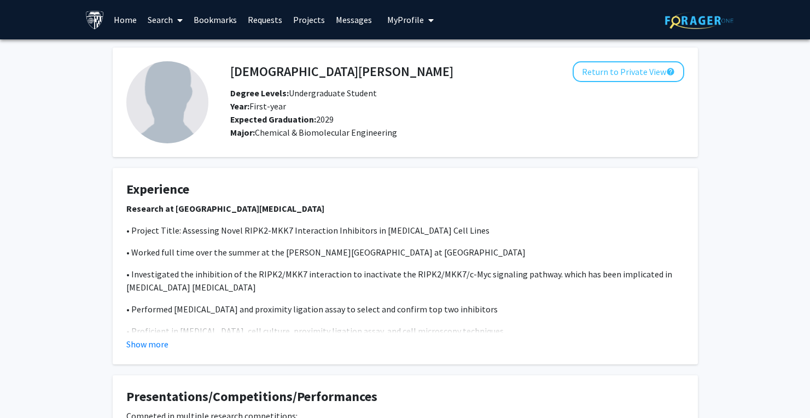
click at [256, 110] on span "Year: First-year" at bounding box center [258, 106] width 56 height 11
click at [271, 108] on span "Year: First-year" at bounding box center [258, 106] width 56 height 11
click at [292, 105] on div "Year: First-year" at bounding box center [399, 105] width 355 height 13
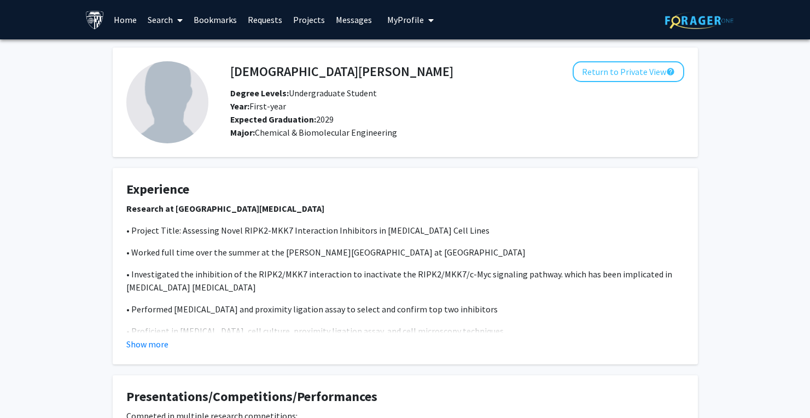
click at [292, 105] on div "Year: First-year" at bounding box center [399, 105] width 355 height 13
click at [620, 66] on button "Return to Private View help" at bounding box center [628, 71] width 112 height 21
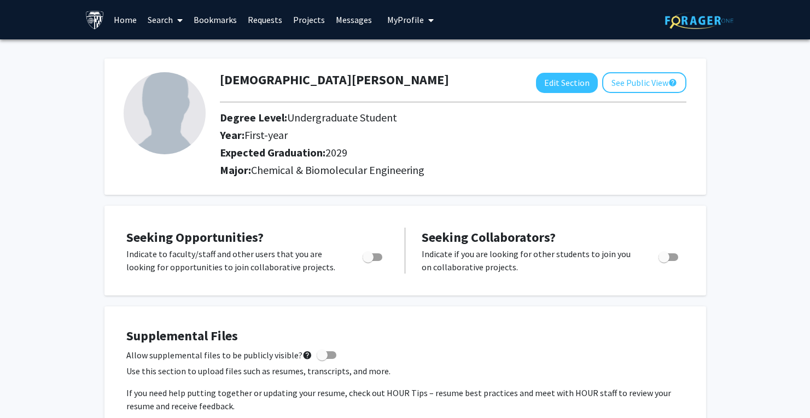
click at [162, 18] on link "Search" at bounding box center [165, 20] width 46 height 38
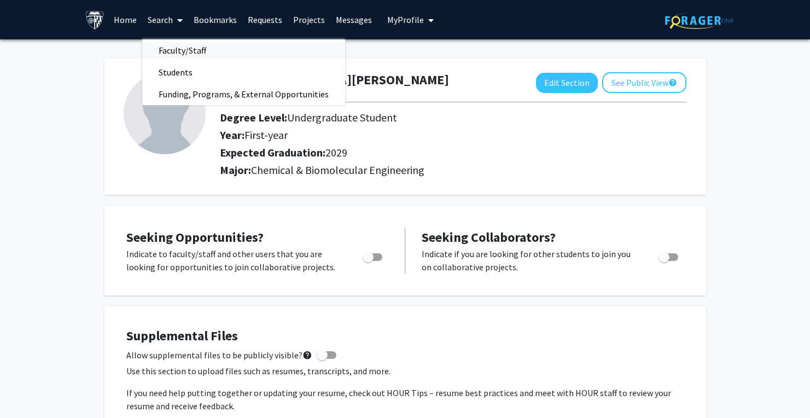
click at [173, 47] on span "Faculty/Staff" at bounding box center [182, 50] width 80 height 22
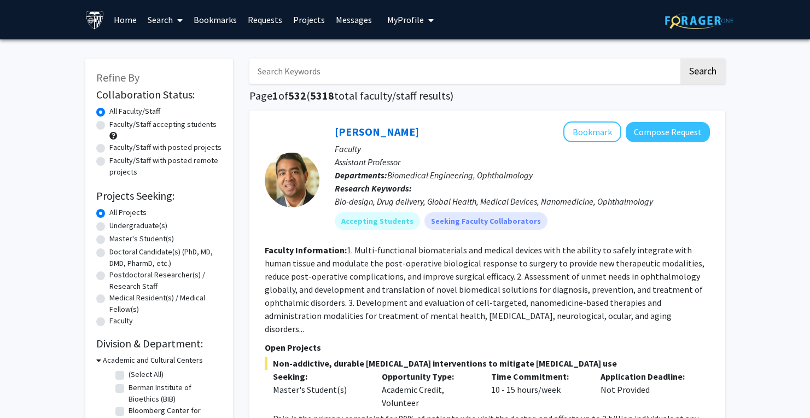
click at [109, 226] on label "Undergraduate(s)" at bounding box center [138, 225] width 58 height 11
click at [109, 226] on input "Undergraduate(s)" at bounding box center [112, 223] width 7 height 7
radio input "true"
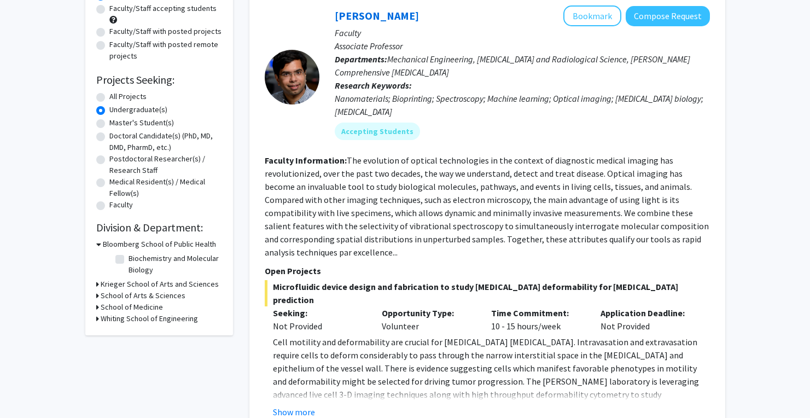
click at [128, 260] on label "Biochemistry and Molecular Biology" at bounding box center [173, 264] width 91 height 23
click at [128, 260] on input "Biochemistry and Molecular Biology" at bounding box center [131, 256] width 7 height 7
checkbox input "true"
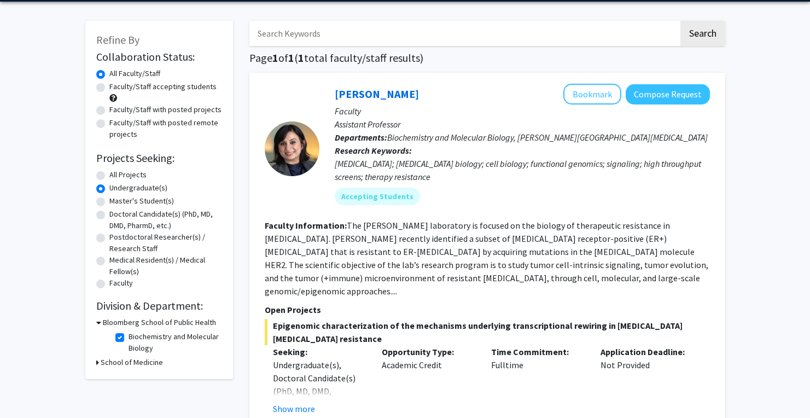
click at [121, 343] on fg-checkbox "Biochemistry and Molecular Biology Biochemistry and Molecular Biology" at bounding box center [167, 342] width 104 height 23
click at [128, 338] on label "Biochemistry and Molecular Biology" at bounding box center [173, 342] width 91 height 23
click at [128, 338] on input "Biochemistry and Molecular Biology" at bounding box center [131, 334] width 7 height 7
checkbox input "false"
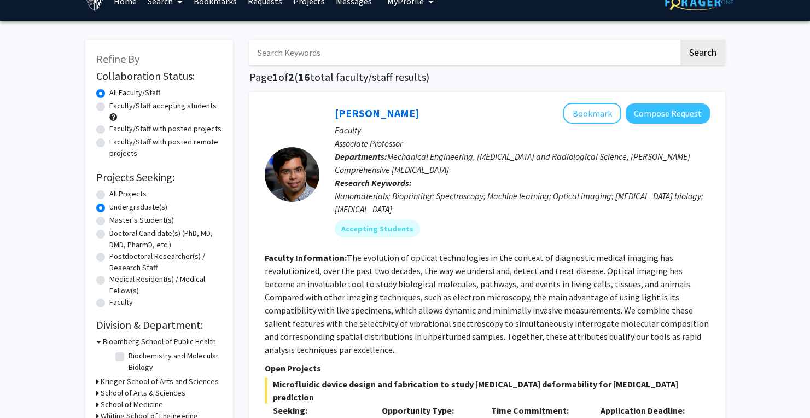
click at [109, 108] on label "Faculty/Staff accepting students" at bounding box center [162, 105] width 107 height 11
click at [109, 107] on input "Faculty/Staff accepting students" at bounding box center [112, 103] width 7 height 7
radio input "true"
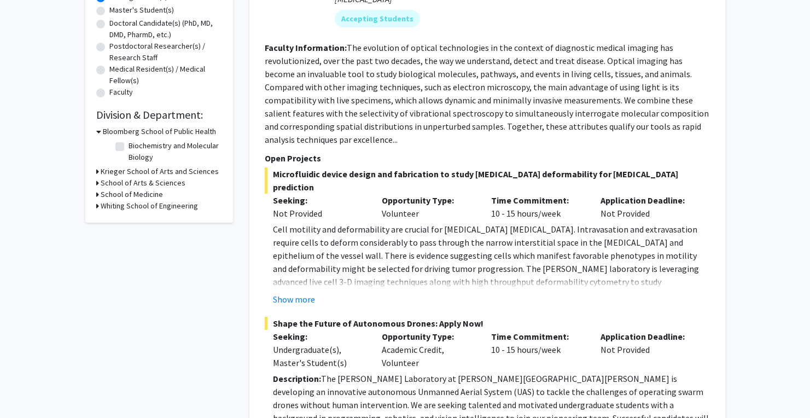
scroll to position [241, 0]
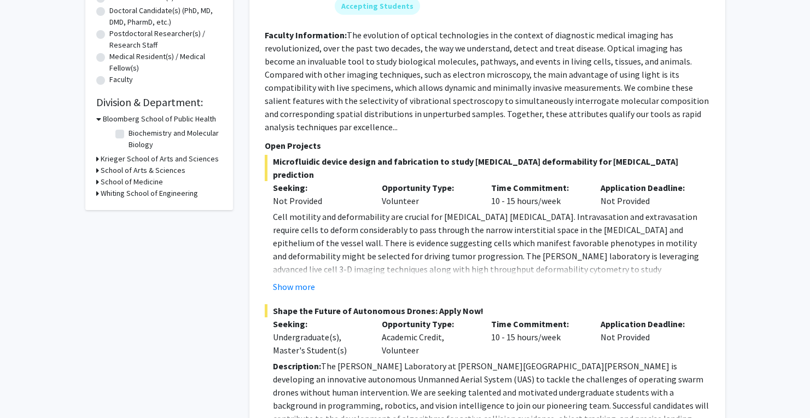
click at [122, 175] on h3 "School of Arts & Sciences" at bounding box center [143, 170] width 85 height 11
click at [121, 162] on h3 "Krieger School of Arts and Sciences" at bounding box center [160, 158] width 118 height 11
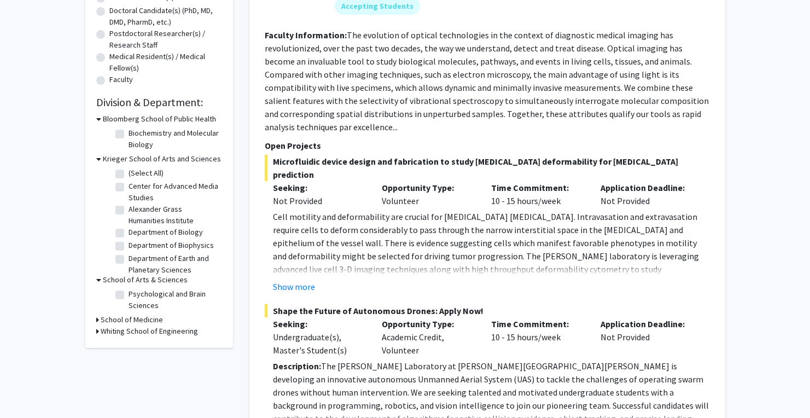
scroll to position [208, 0]
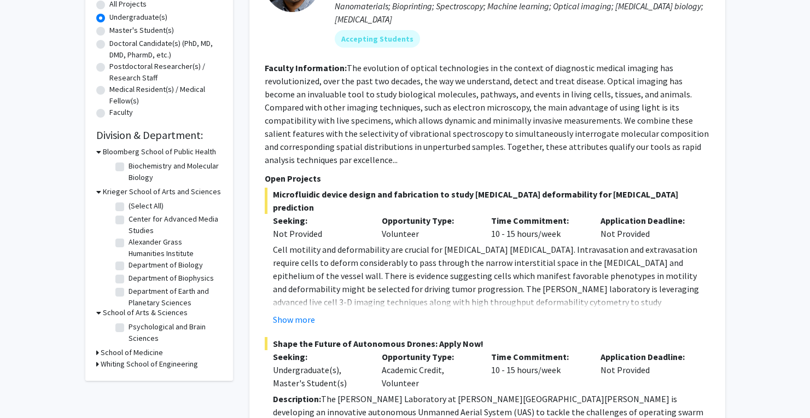
click at [128, 266] on label "Department of Biology" at bounding box center [165, 264] width 74 height 11
click at [128, 266] on input "Department of Biology" at bounding box center [131, 262] width 7 height 7
checkbox input "true"
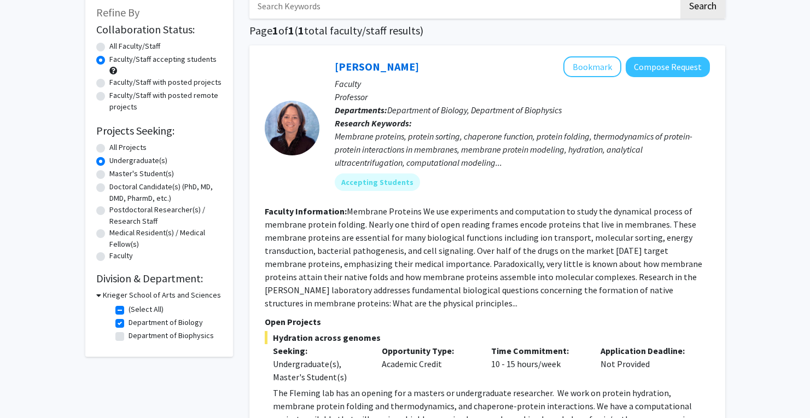
scroll to position [80, 0]
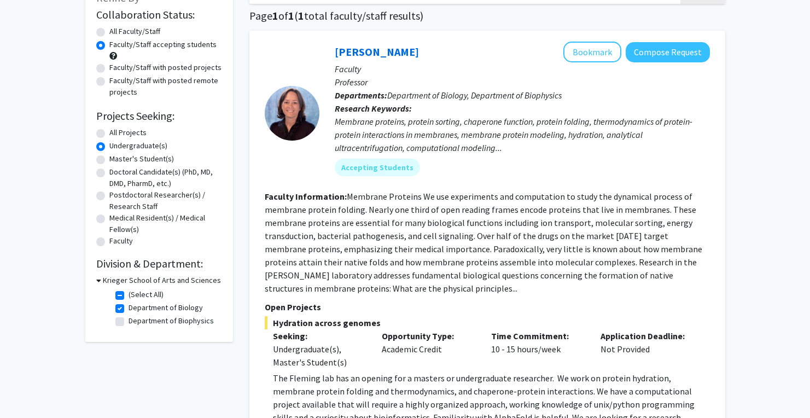
click at [322, 218] on section "Faculty Information: Membrane Proteins We use experiments and computation to st…" at bounding box center [487, 242] width 445 height 105
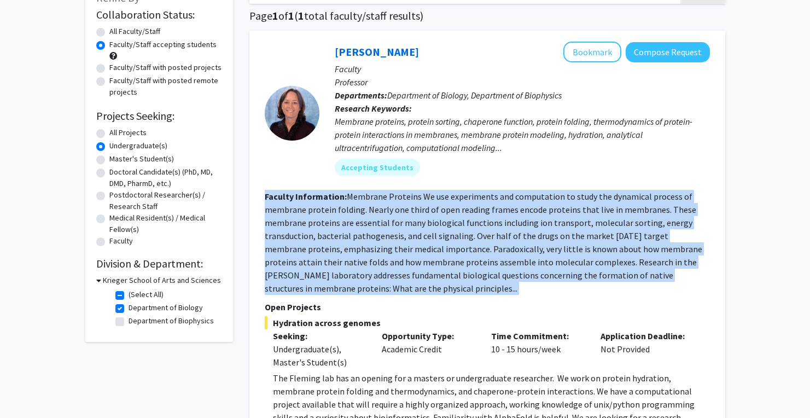
click at [329, 241] on fg-read-more "Membrane Proteins We use experiments and computation to study the dynamical pro…" at bounding box center [483, 242] width 437 height 103
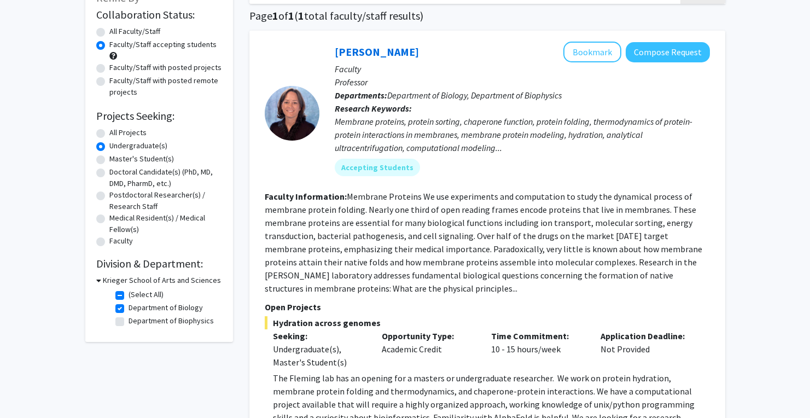
click at [329, 241] on fg-read-more "Membrane Proteins We use experiments and computation to study the dynamical pro…" at bounding box center [483, 242] width 437 height 103
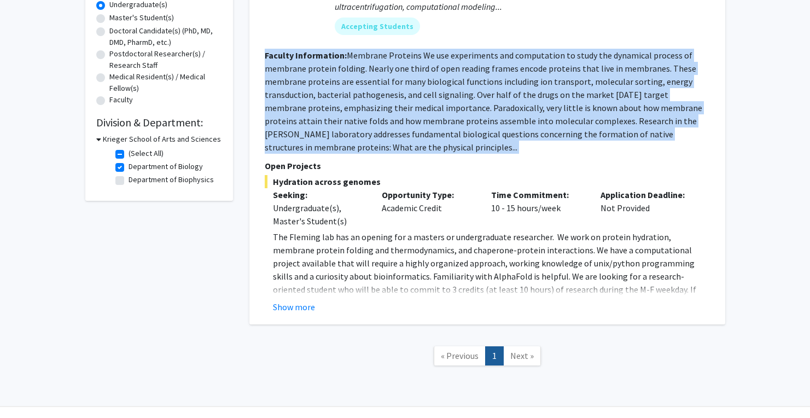
scroll to position [207, 0]
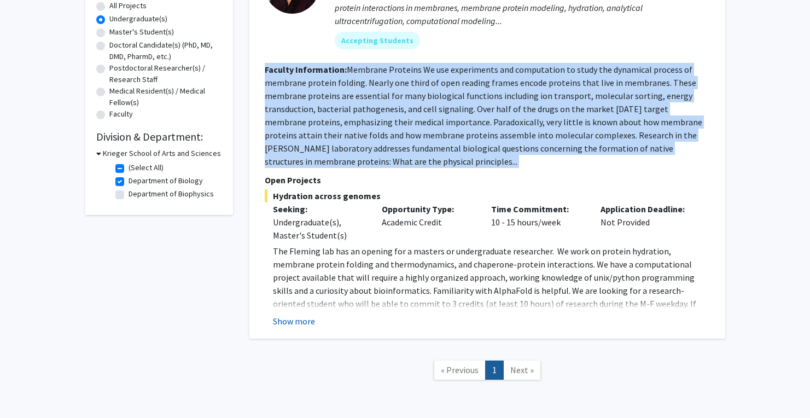
click at [287, 320] on button "Show more" at bounding box center [294, 320] width 42 height 13
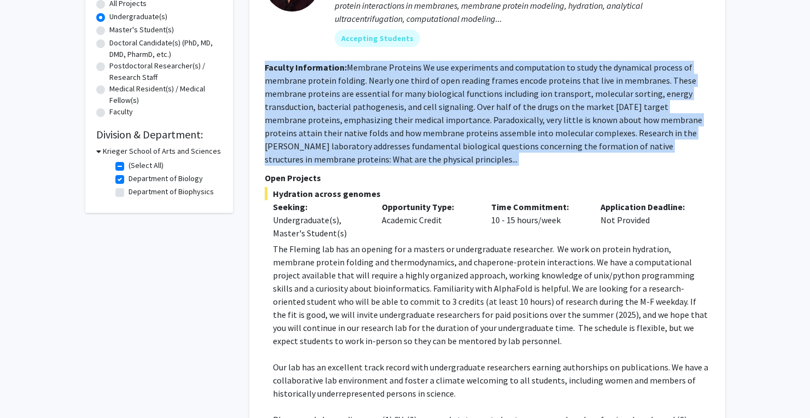
scroll to position [215, 0]
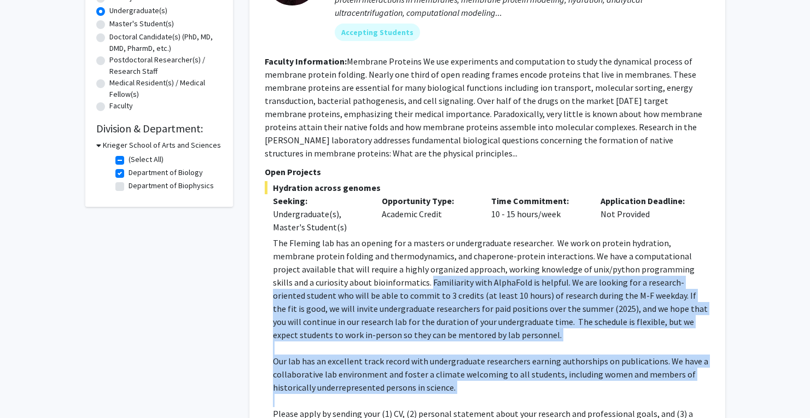
drag, startPoint x: 363, startPoint y: 287, endPoint x: 439, endPoint y: 384, distance: 123.0
click at [439, 389] on div "The Fleming lab has an opening for a masters or undergraduate researcher. We wo…" at bounding box center [491, 334] width 437 height 197
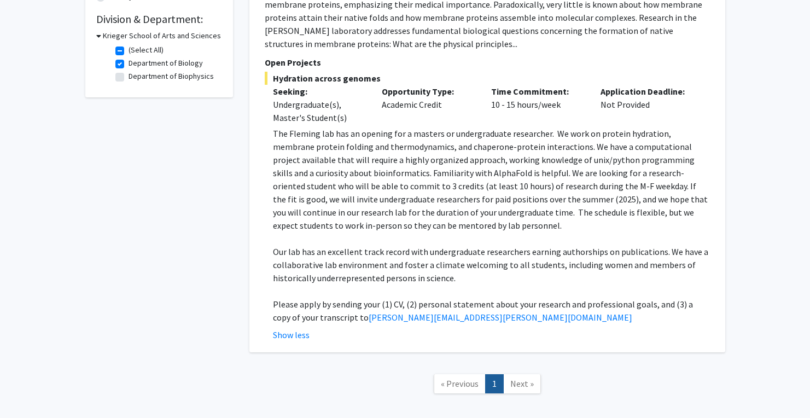
click at [433, 307] on p "Please apply by sending your (1) CV, (2) personal statement about your research…" at bounding box center [491, 310] width 437 height 26
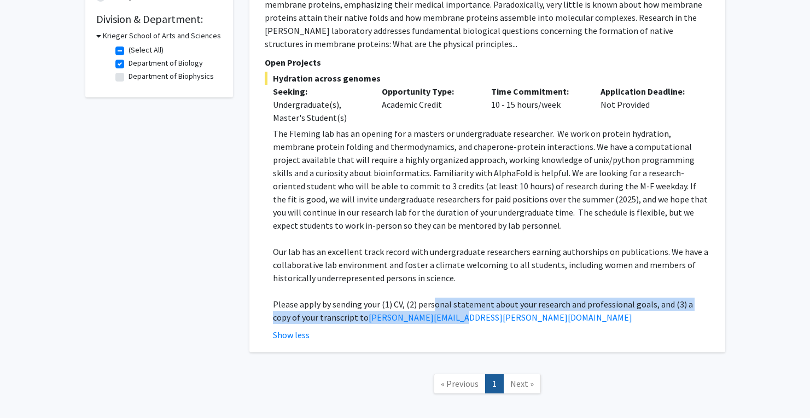
drag, startPoint x: 433, startPoint y: 304, endPoint x: 543, endPoint y: 314, distance: 109.8
click at [543, 314] on p "Please apply by sending your (1) CV, (2) personal statement about your research…" at bounding box center [491, 310] width 437 height 26
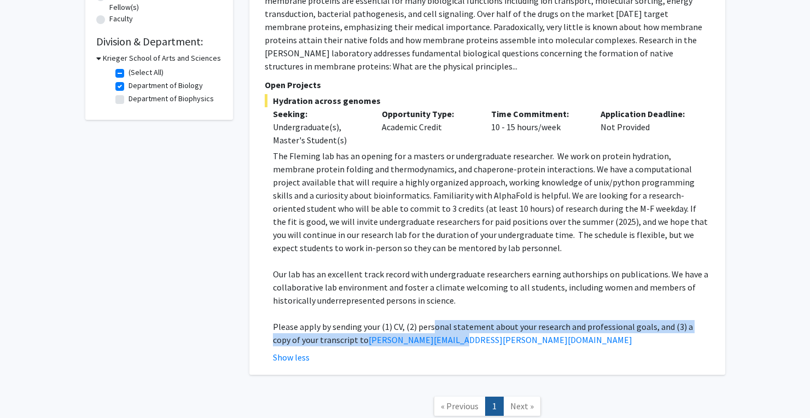
scroll to position [380, 0]
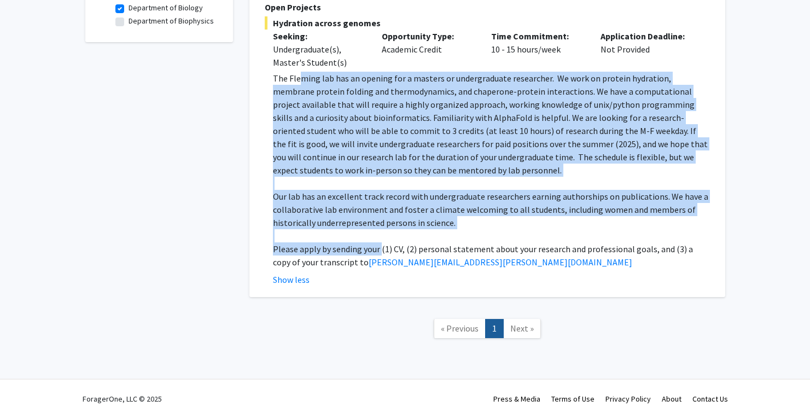
drag, startPoint x: 379, startPoint y: 247, endPoint x: 301, endPoint y: 76, distance: 187.8
click at [301, 76] on div "The Fleming lab has an opening for a masters or undergraduate researcher. We wo…" at bounding box center [491, 170] width 437 height 197
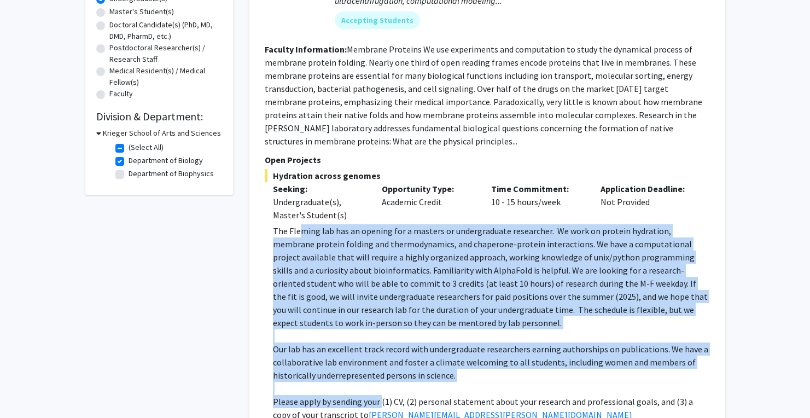
scroll to position [225, 0]
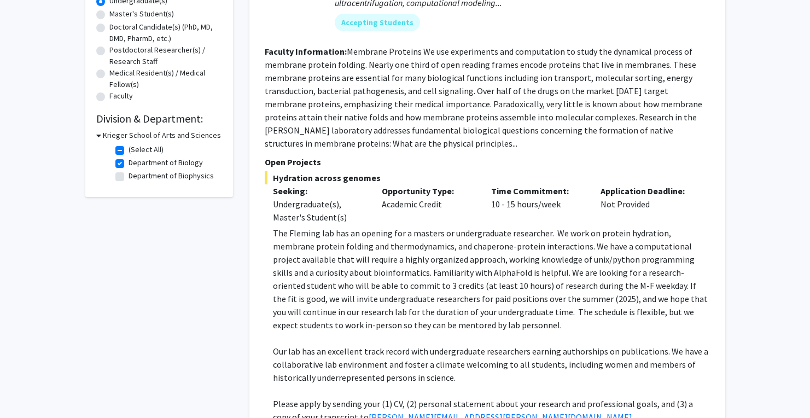
click at [322, 245] on p "The Fleming lab has an opening for a masters or undergraduate researcher. We wo…" at bounding box center [491, 278] width 437 height 105
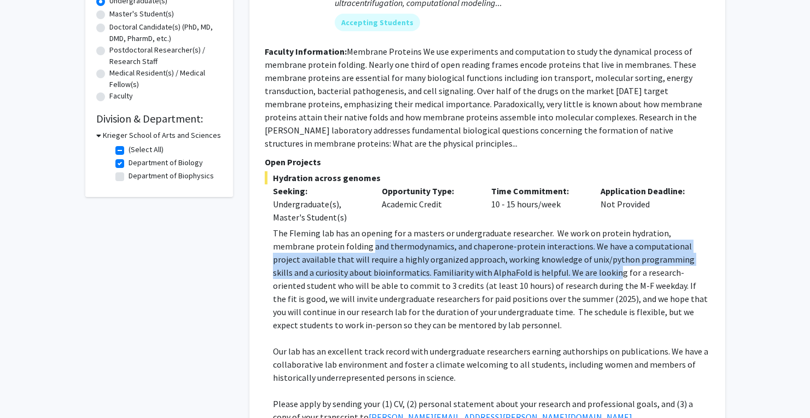
drag, startPoint x: 329, startPoint y: 245, endPoint x: 539, endPoint y: 269, distance: 211.8
click at [539, 269] on p "The Fleming lab has an opening for a masters or undergraduate researcher. We wo…" at bounding box center [491, 278] width 437 height 105
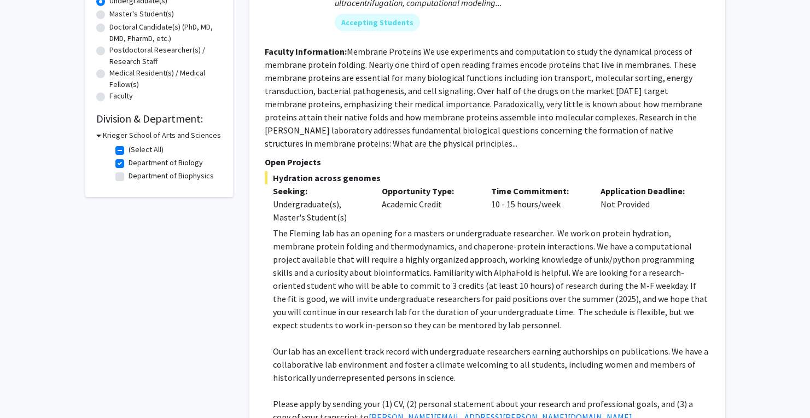
click at [540, 269] on p "The Fleming lab has an opening for a masters or undergraduate researcher. We wo…" at bounding box center [491, 278] width 437 height 105
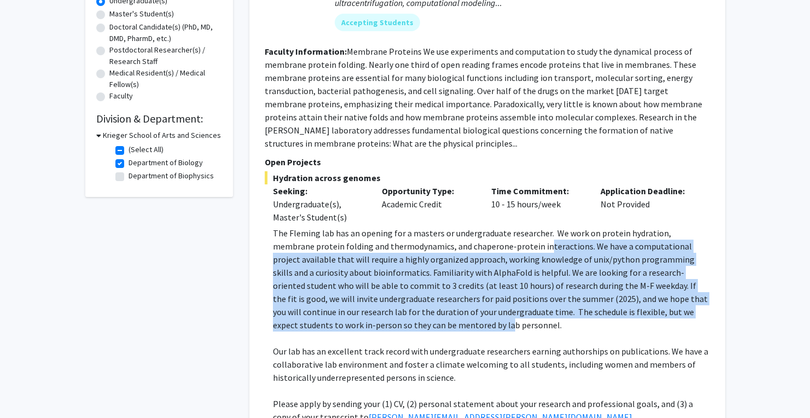
drag, startPoint x: 503, startPoint y: 251, endPoint x: 406, endPoint y: 329, distance: 124.0
click at [406, 329] on p "The Fleming lab has an opening for a masters or undergraduate researcher. We wo…" at bounding box center [491, 278] width 437 height 105
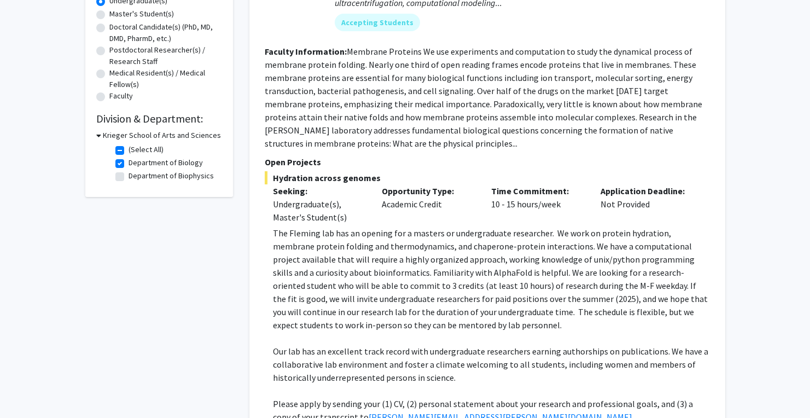
click at [401, 333] on p at bounding box center [491, 337] width 437 height 13
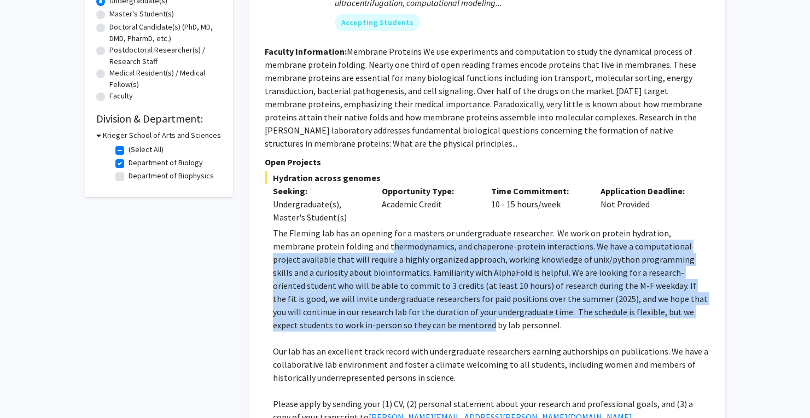
drag, startPoint x: 390, startPoint y: 320, endPoint x: 347, endPoint y: 238, distance: 92.9
click at [347, 238] on p "The Fleming lab has an opening for a masters or undergraduate researcher. We wo…" at bounding box center [491, 278] width 437 height 105
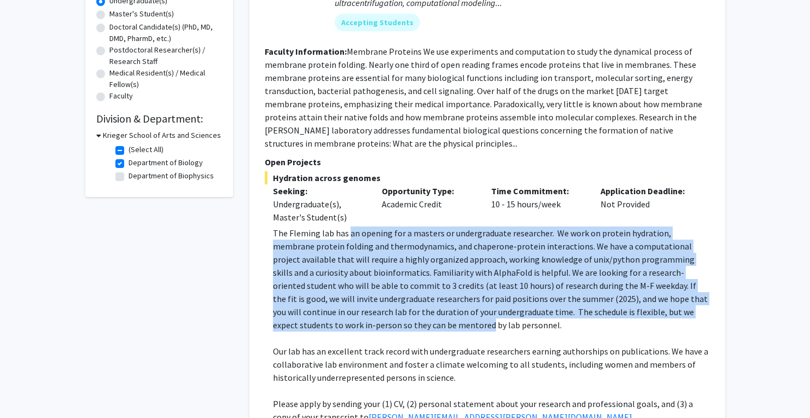
click at [347, 238] on p "The Fleming lab has an opening for a masters or undergraduate researcher. We wo…" at bounding box center [491, 278] width 437 height 105
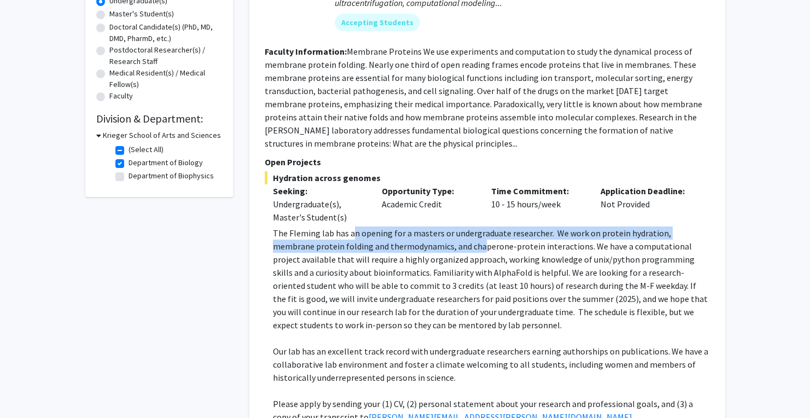
drag, startPoint x: 355, startPoint y: 232, endPoint x: 445, endPoint y: 243, distance: 90.9
click at [441, 249] on p "The Fleming lab has an opening for a masters or undergraduate researcher. We wo…" at bounding box center [491, 278] width 437 height 105
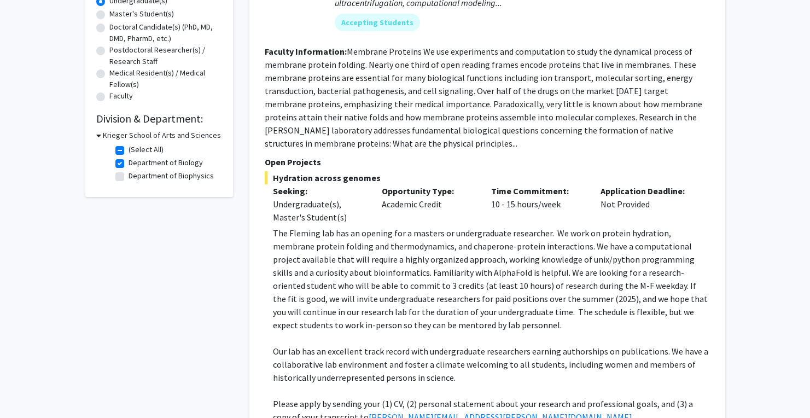
click at [446, 242] on p "The Fleming lab has an opening for a masters or undergraduate researcher. We wo…" at bounding box center [491, 278] width 437 height 105
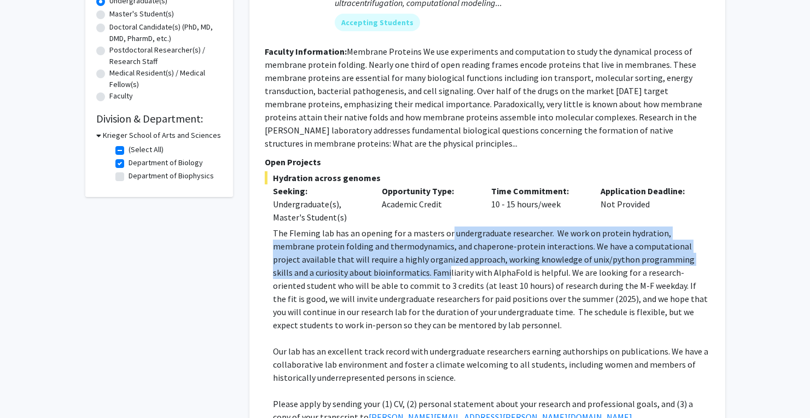
drag, startPoint x: 454, startPoint y: 233, endPoint x: 359, endPoint y: 234, distance: 95.7
click at [367, 268] on p "The Fleming lab has an opening for a masters or undergraduate researcher. We wo…" at bounding box center [491, 278] width 437 height 105
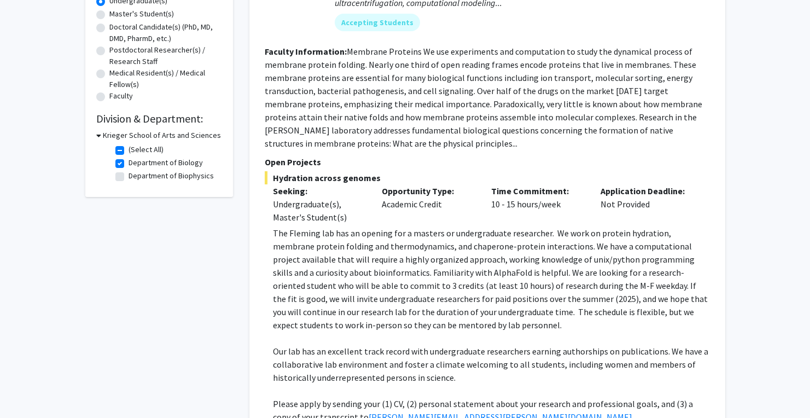
click at [357, 226] on div "Hydration across genomes Seeking: Undergraduate(s), Master's Student(s) Opportu…" at bounding box center [487, 305] width 445 height 269
drag, startPoint x: 321, startPoint y: 169, endPoint x: 390, endPoint y: 183, distance: 69.7
click at [390, 183] on section "Open Projects Hydration across genomes Seeking: Undergraduate(s), Master's Stud…" at bounding box center [487, 297] width 445 height 285
click at [383, 186] on p "Opportunity Type:" at bounding box center [428, 190] width 93 height 13
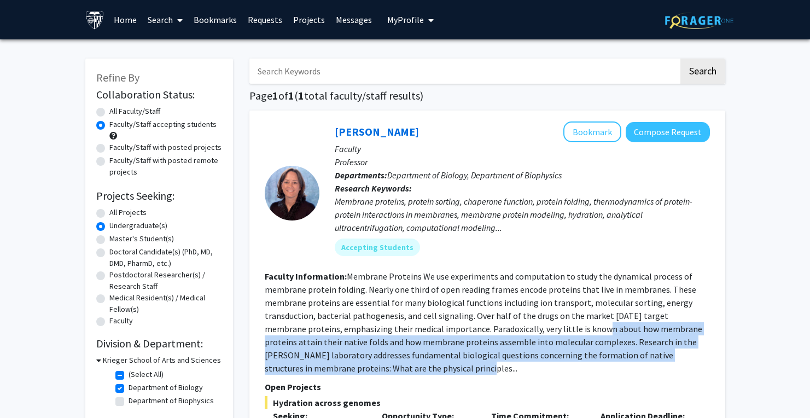
drag, startPoint x: 561, startPoint y: 331, endPoint x: 520, endPoint y: 376, distance: 60.3
click at [520, 377] on fg-search-faculty "Karen Fleming Bookmark Compose Request Faculty Professor Departments: Departmen…" at bounding box center [487, 393] width 445 height 544
click at [517, 374] on section "Faculty Information: Membrane Proteins We use experiments and computation to st…" at bounding box center [487, 321] width 445 height 105
drag, startPoint x: 508, startPoint y: 369, endPoint x: 530, endPoint y: 334, distance: 41.0
click at [530, 334] on section "Faculty Information: Membrane Proteins We use experiments and computation to st…" at bounding box center [487, 321] width 445 height 105
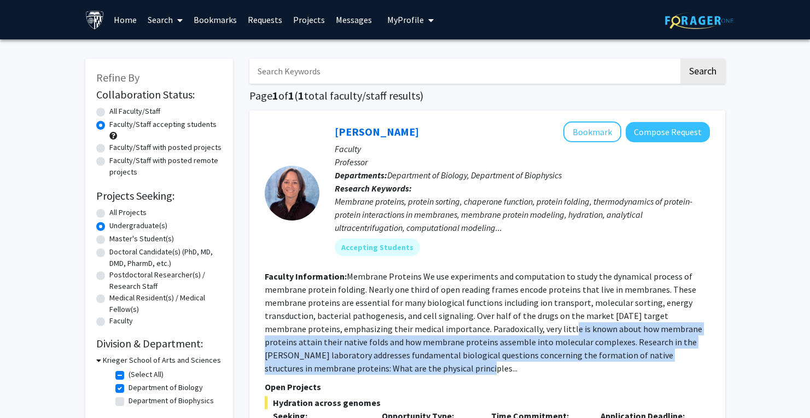
click at [530, 334] on fg-read-more "Membrane Proteins We use experiments and computation to study the dynamical pro…" at bounding box center [483, 322] width 437 height 103
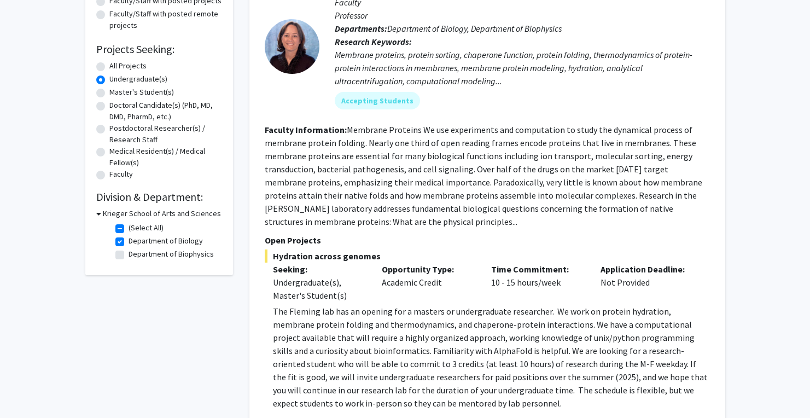
scroll to position [287, 0]
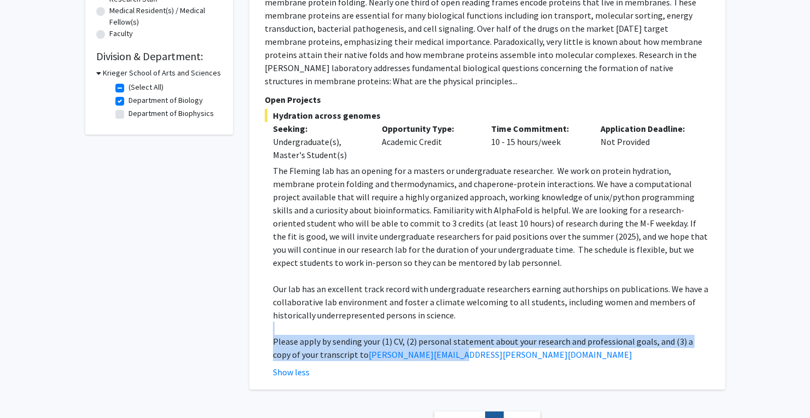
drag, startPoint x: 404, startPoint y: 326, endPoint x: 568, endPoint y: 353, distance: 165.6
click at [568, 353] on div "The Fleming lab has an opening for a masters or undergraduate researcher. We wo…" at bounding box center [491, 262] width 437 height 197
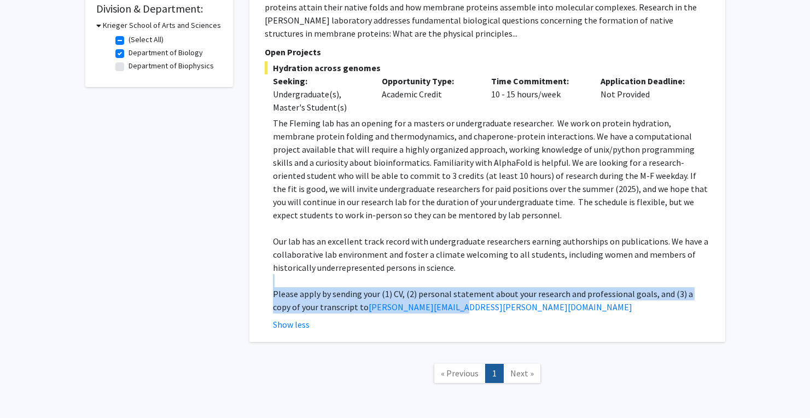
scroll to position [43, 0]
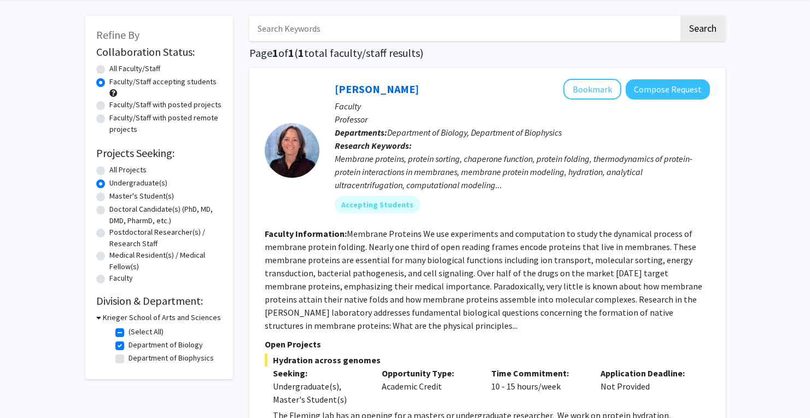
click at [437, 278] on fg-read-more "Membrane Proteins We use experiments and computation to study the dynamical pro…" at bounding box center [483, 279] width 437 height 103
click at [652, 94] on button "Compose Request" at bounding box center [667, 89] width 84 height 20
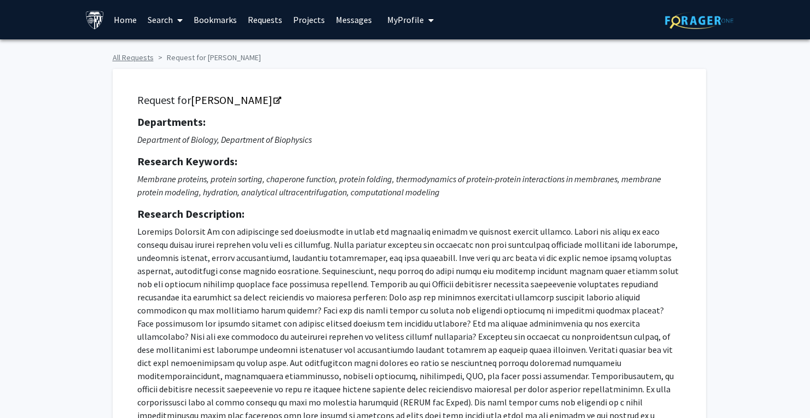
click at [134, 55] on link "All Requests" at bounding box center [133, 57] width 41 height 10
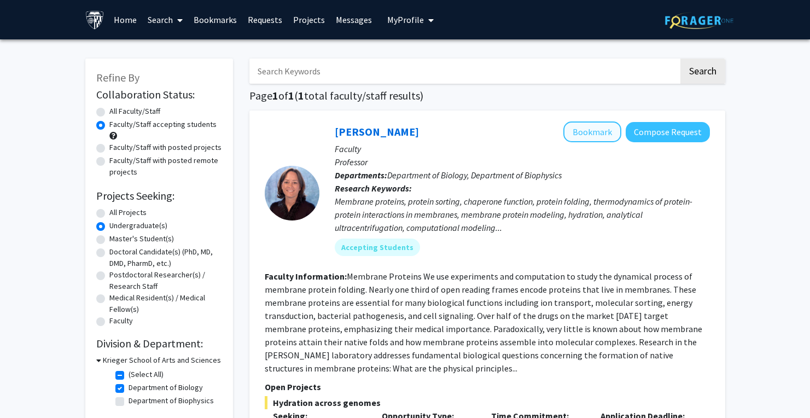
click at [599, 137] on button "Bookmark" at bounding box center [592, 131] width 58 height 21
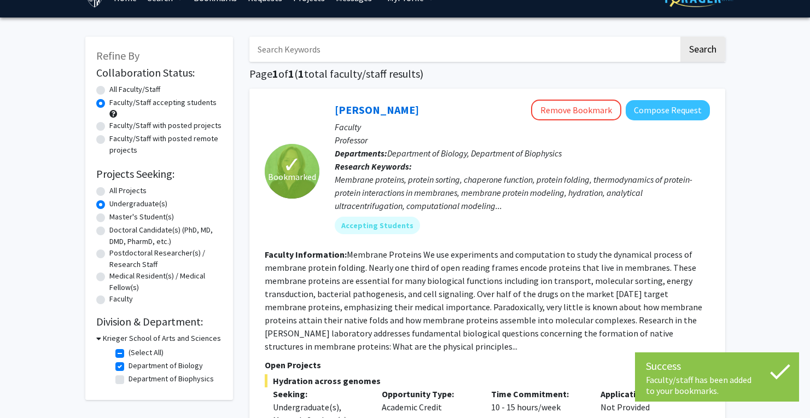
scroll to position [99, 0]
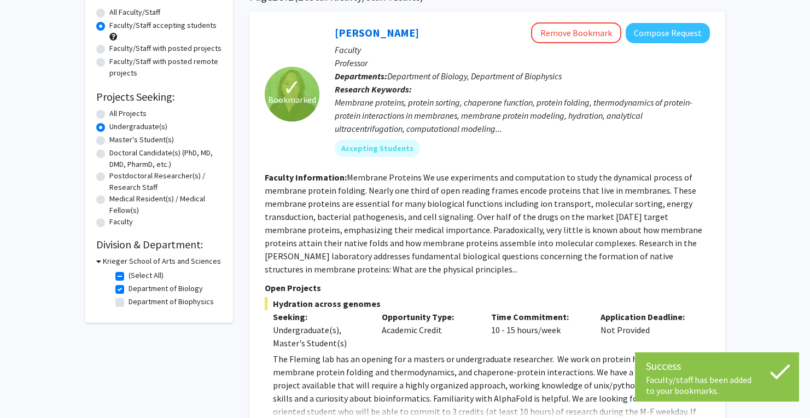
click at [109, 15] on label "All Faculty/Staff" at bounding box center [134, 12] width 51 height 11
click at [109, 14] on input "All Faculty/Staff" at bounding box center [112, 10] width 7 height 7
radio input "true"
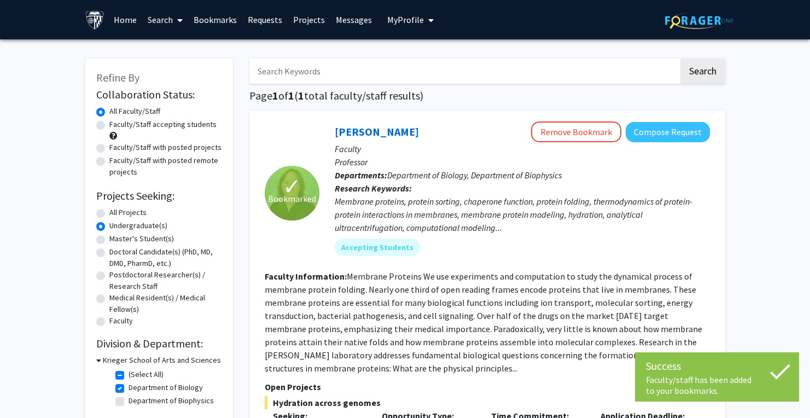
click at [109, 213] on label "All Projects" at bounding box center [127, 212] width 37 height 11
click at [109, 213] on input "All Projects" at bounding box center [112, 210] width 7 height 7
radio input "true"
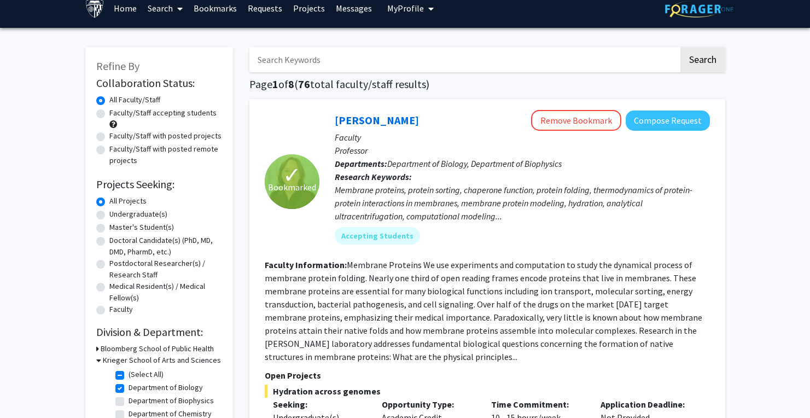
click at [128, 388] on label "Department of Biology" at bounding box center [165, 387] width 74 height 11
click at [128, 388] on input "Department of Biology" at bounding box center [131, 385] width 7 height 7
checkbox input "false"
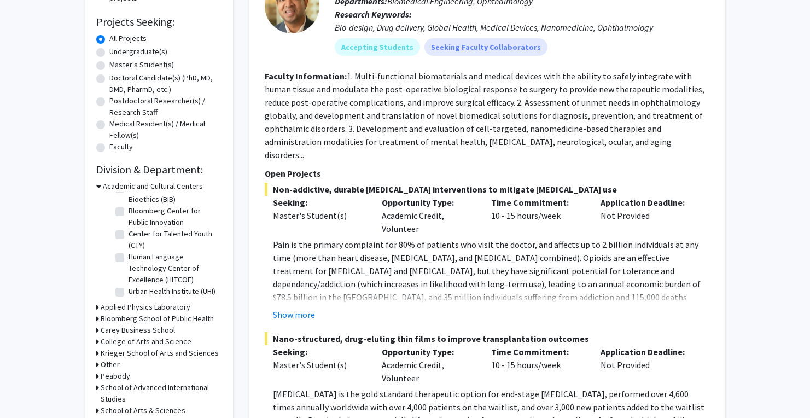
scroll to position [176, 0]
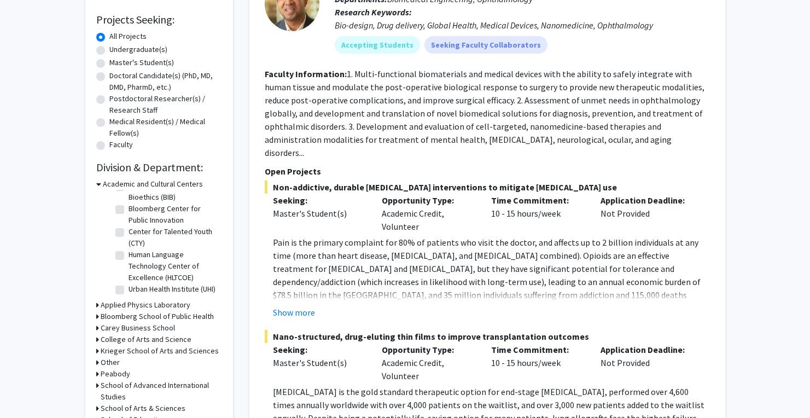
click at [142, 356] on h3 "Krieger School of Arts and Sciences" at bounding box center [160, 350] width 118 height 11
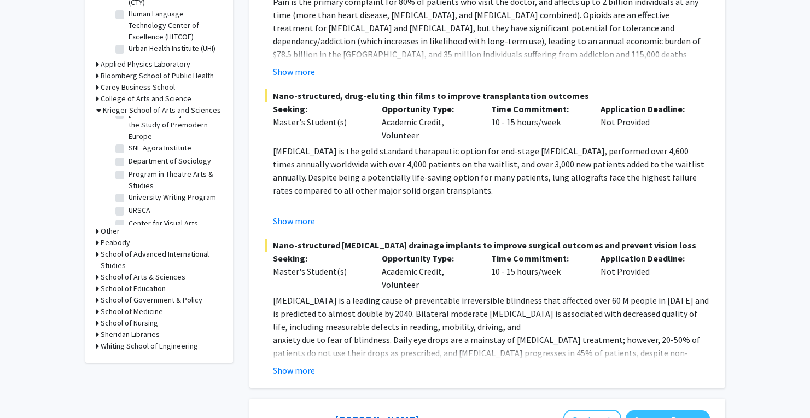
scroll to position [1151, 0]
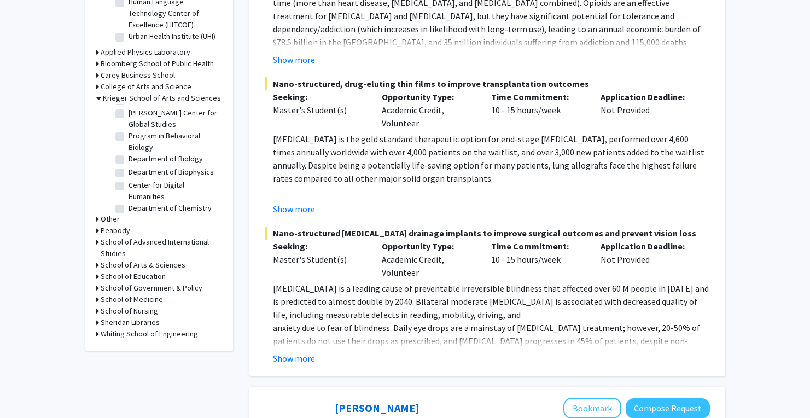
click at [179, 178] on label "Department of Biophysics" at bounding box center [170, 171] width 85 height 11
click at [136, 173] on input "Department of Biophysics" at bounding box center [131, 169] width 7 height 7
checkbox input "true"
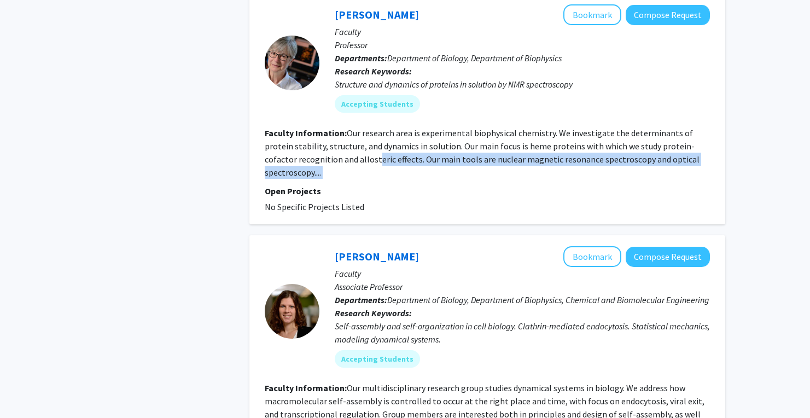
drag, startPoint x: 414, startPoint y: 183, endPoint x: 345, endPoint y: 154, distance: 75.0
click at [345, 154] on fg-search-faculty "Juliette Lecomte Bookmark Compose Request Faculty Professor Departments: Depart…" at bounding box center [487, 108] width 445 height 209
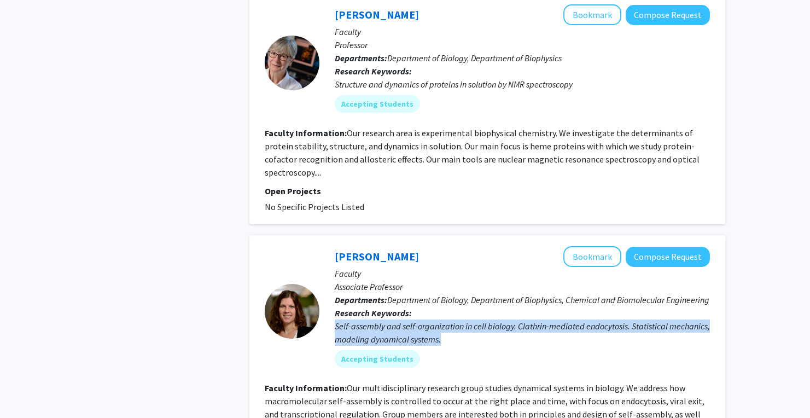
drag, startPoint x: 474, startPoint y: 325, endPoint x: 464, endPoint y: 371, distance: 46.5
click at [464, 371] on div "Margaret Johnson Bookmark Compose Request Faculty Associate Professor Departmen…" at bounding box center [514, 311] width 390 height 130
click at [462, 361] on fg-user-badges "Accepting Students" at bounding box center [522, 356] width 375 height 22
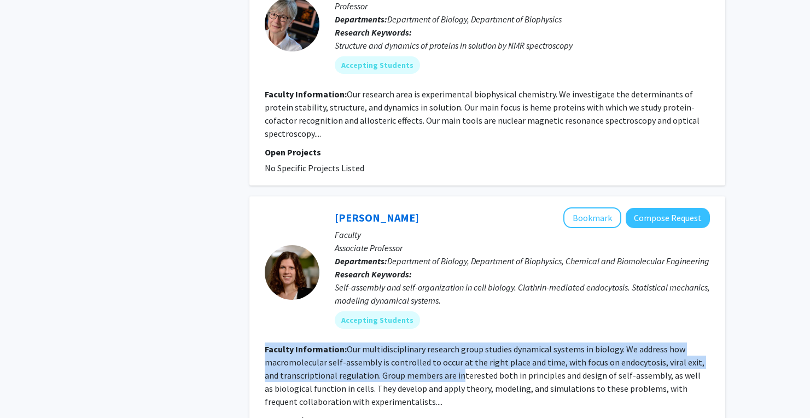
drag, startPoint x: 459, startPoint y: 356, endPoint x: 444, endPoint y: 391, distance: 38.5
click at [444, 391] on fg-search-faculty "Margaret Johnson Bookmark Compose Request Faculty Associate Professor Departmen…" at bounding box center [487, 324] width 445 height 235
click at [429, 388] on fg-read-more "Our multidisciplinary research group studies dynamical systems in biology. We a…" at bounding box center [484, 374] width 439 height 63
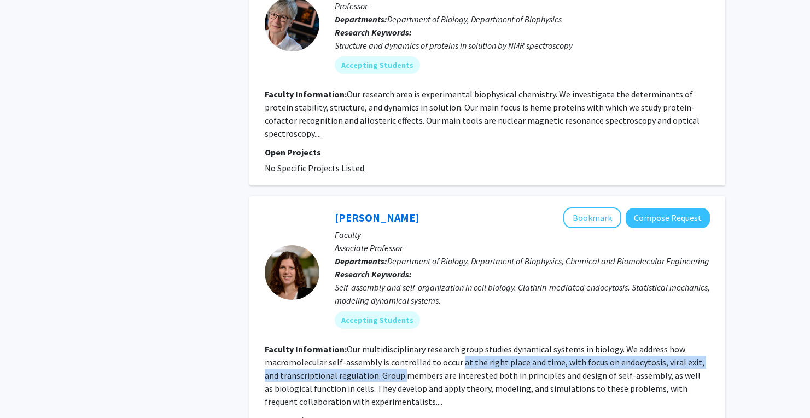
drag, startPoint x: 468, startPoint y: 376, endPoint x: 413, endPoint y: 389, distance: 56.2
click at [408, 389] on fg-read-more "Our multidisciplinary research group studies dynamical systems in biology. We a…" at bounding box center [484, 374] width 439 height 63
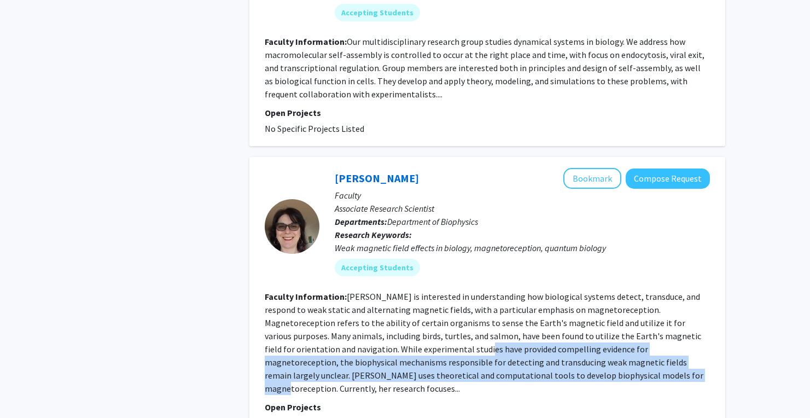
drag, startPoint x: 453, startPoint y: 356, endPoint x: 572, endPoint y: 368, distance: 119.8
click at [593, 385] on section "Faculty Information: Maria Procopio is interested in understanding how biologic…" at bounding box center [487, 342] width 445 height 105
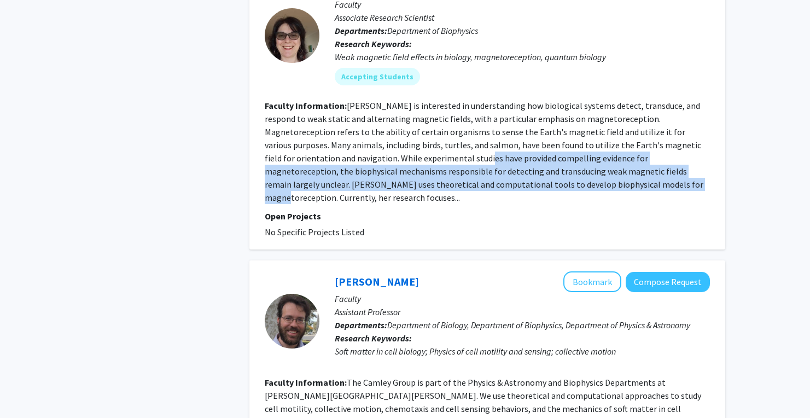
scroll to position [1174, 0]
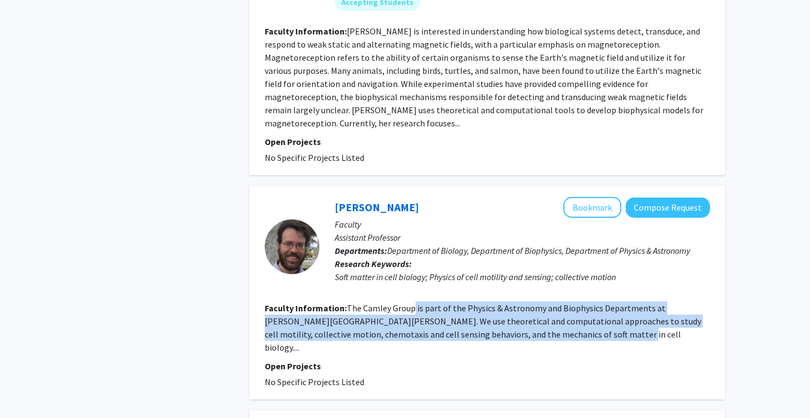
drag, startPoint x: 524, startPoint y: 351, endPoint x: 412, endPoint y: 319, distance: 117.1
click at [412, 319] on section "Faculty Information: The Camley Group is part of the Physics & Astronomy and Bi…" at bounding box center [487, 327] width 445 height 52
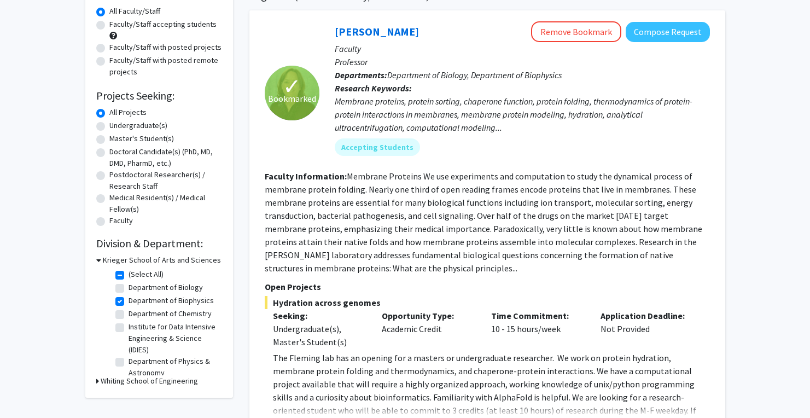
scroll to position [0, 0]
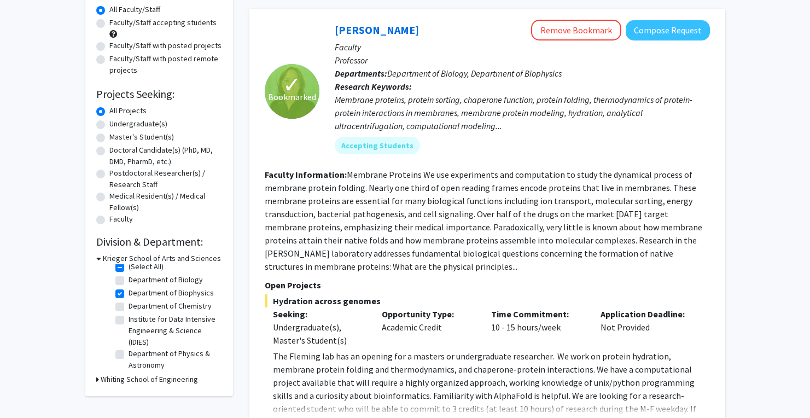
click at [128, 295] on label "Department of Biophysics" at bounding box center [170, 292] width 85 height 11
click at [128, 294] on input "Department of Biophysics" at bounding box center [131, 290] width 7 height 7
checkbox input "false"
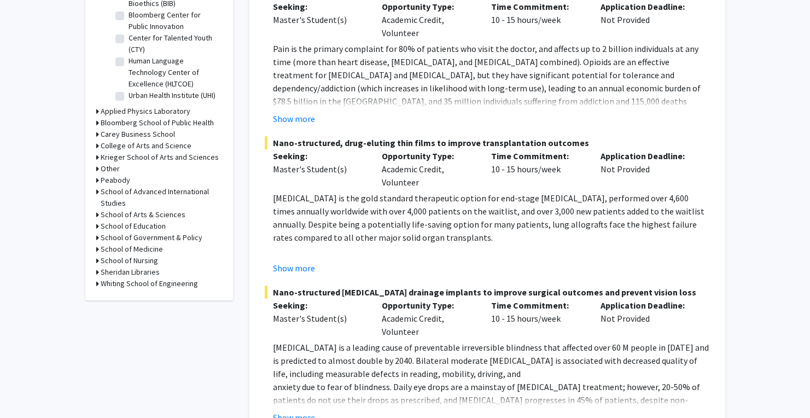
click at [114, 282] on h3 "Whiting School of Engineering" at bounding box center [149, 283] width 97 height 11
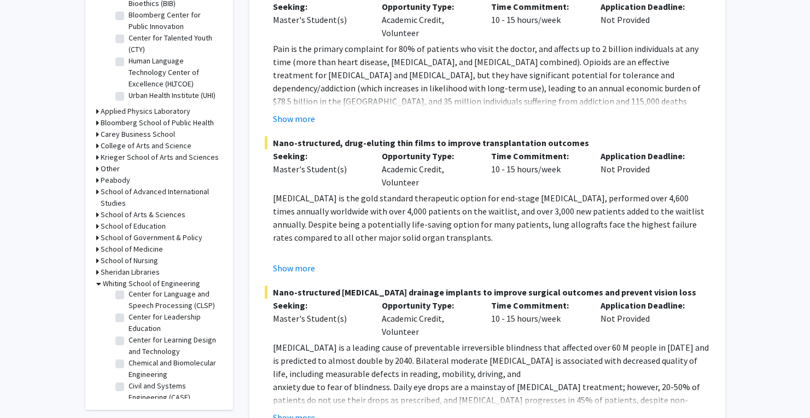
scroll to position [159, 0]
click at [128, 330] on label "Chemical and Biomolecular Engineering" at bounding box center [173, 323] width 91 height 23
click at [128, 319] on input "Chemical and Biomolecular Engineering" at bounding box center [131, 315] width 7 height 7
checkbox input "true"
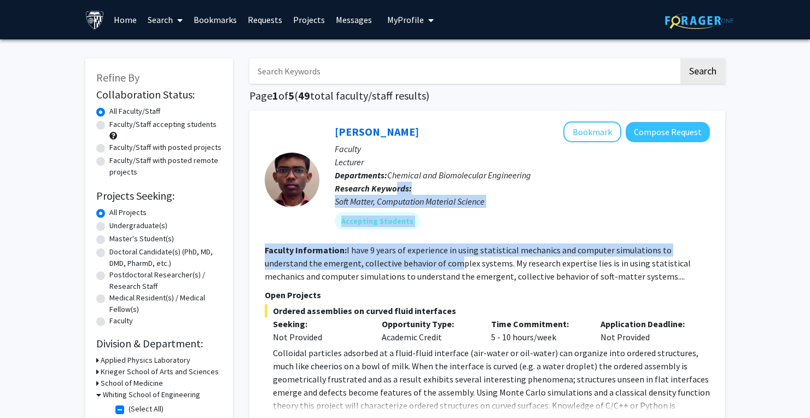
drag, startPoint x: 392, startPoint y: 192, endPoint x: 409, endPoint y: 259, distance: 68.9
click at [409, 259] on fg-search-faculty "John Edison Bookmark Compose Request Faculty Lecturer Departments: Chemical and…" at bounding box center [487, 327] width 445 height 413
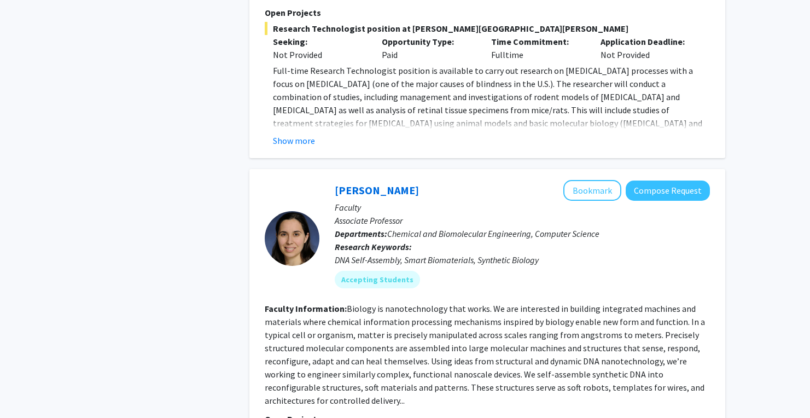
scroll to position [960, 0]
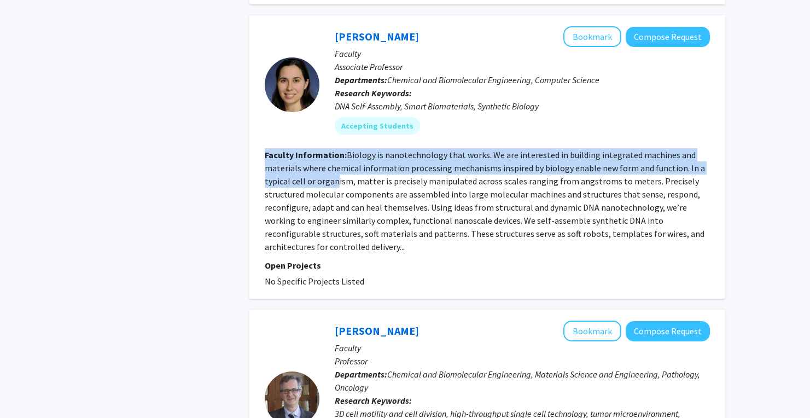
drag, startPoint x: 513, startPoint y: 135, endPoint x: 333, endPoint y: 170, distance: 183.7
click at [333, 170] on fg-search-faculty "Rebecca Schulman Bookmark Compose Request Faculty Associate Professor Departmen…" at bounding box center [487, 156] width 445 height 261
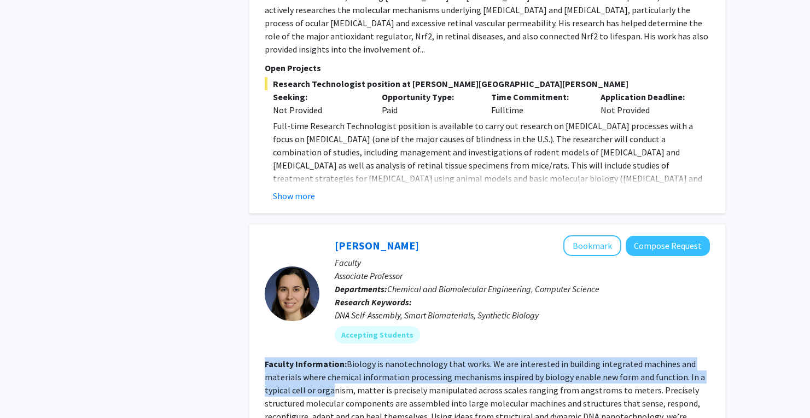
scroll to position [860, 0]
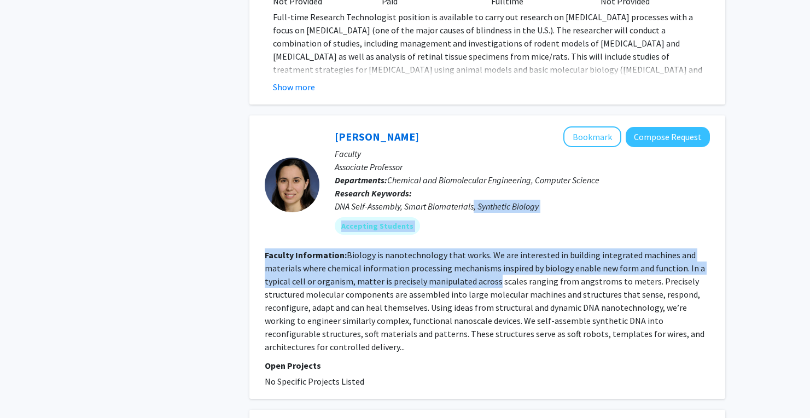
drag, startPoint x: 472, startPoint y: 196, endPoint x: 491, endPoint y: 273, distance: 78.7
click at [491, 273] on fg-search-faculty "Rebecca Schulman Bookmark Compose Request Faculty Associate Professor Departmen…" at bounding box center [487, 256] width 445 height 261
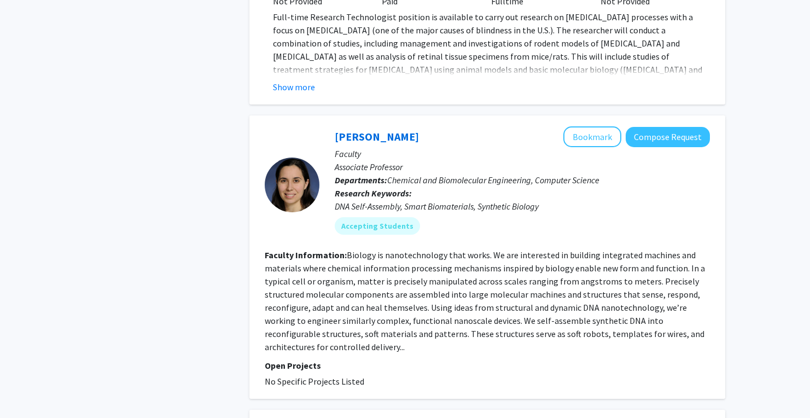
click at [490, 272] on fg-read-more "Biology is nanotechnology that works. We are interested in building integrated …" at bounding box center [485, 300] width 440 height 103
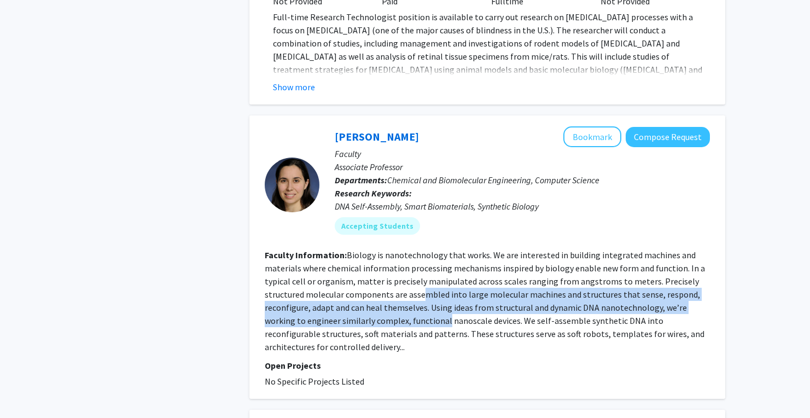
drag, startPoint x: 422, startPoint y: 277, endPoint x: 413, endPoint y: 311, distance: 35.1
click at [413, 311] on section "Faculty Information: Biology is nanotechnology that works. We are interested in…" at bounding box center [487, 300] width 445 height 105
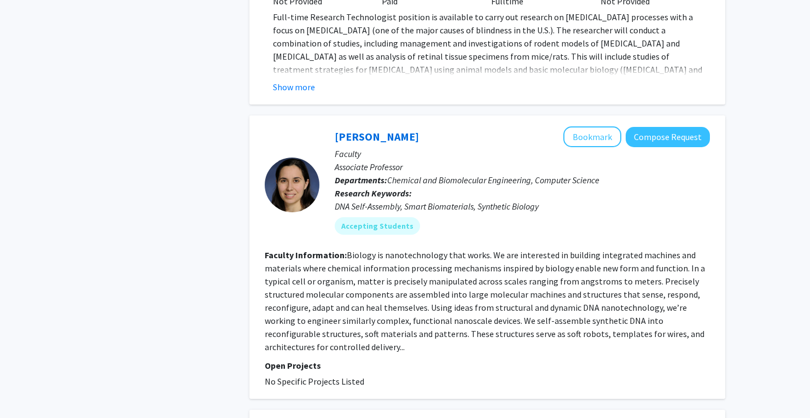
click at [385, 318] on fg-read-more "Biology is nanotechnology that works. We are interested in building integrated …" at bounding box center [485, 300] width 440 height 103
click at [371, 130] on link "Rebecca Schulman" at bounding box center [377, 137] width 84 height 14
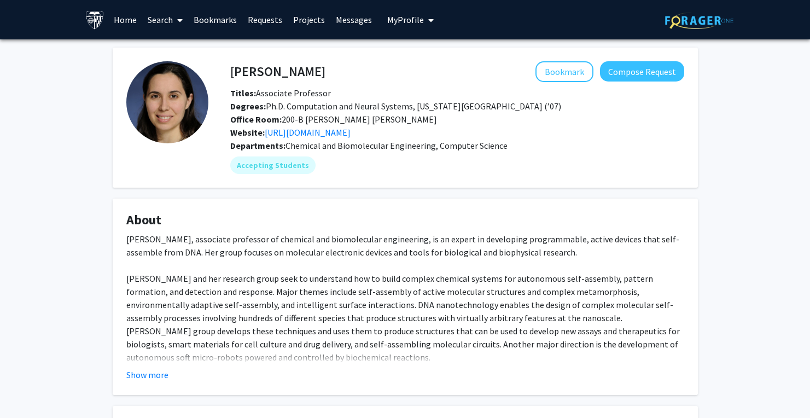
scroll to position [105, 0]
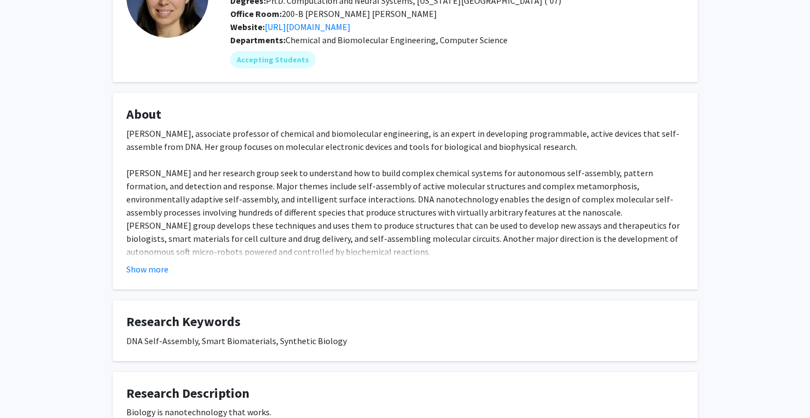
click at [169, 268] on div "Show more" at bounding box center [405, 268] width 558 height 13
click at [159, 264] on button "Show more" at bounding box center [147, 268] width 42 height 13
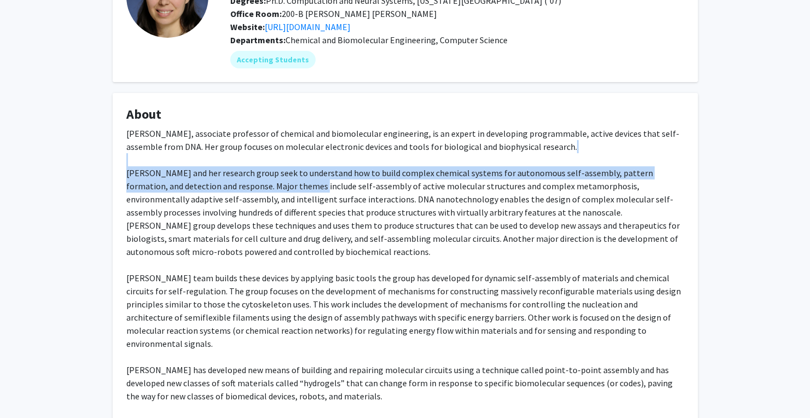
drag, startPoint x: 295, startPoint y: 169, endPoint x: 318, endPoint y: 154, distance: 27.3
click at [318, 154] on div "Rebecca Schulman, associate professor of chemical and biomolecular engineering,…" at bounding box center [405, 317] width 558 height 380
click at [322, 153] on div "Rebecca Schulman, associate professor of chemical and biomolecular engineering,…" at bounding box center [405, 317] width 558 height 380
